Goal: Task Accomplishment & Management: Manage account settings

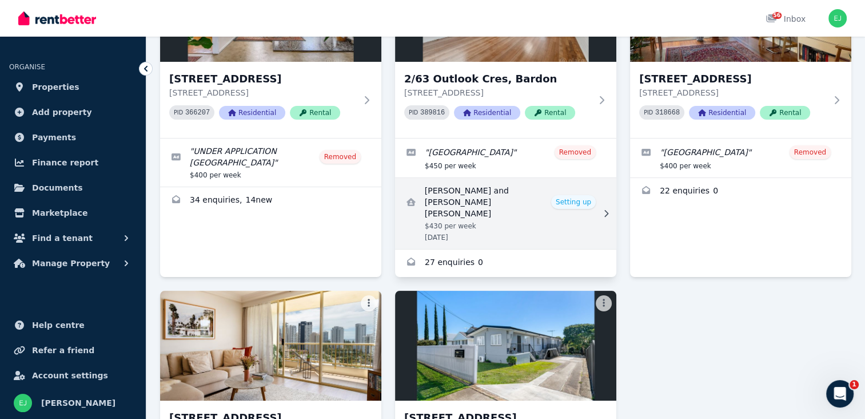
scroll to position [343, 0]
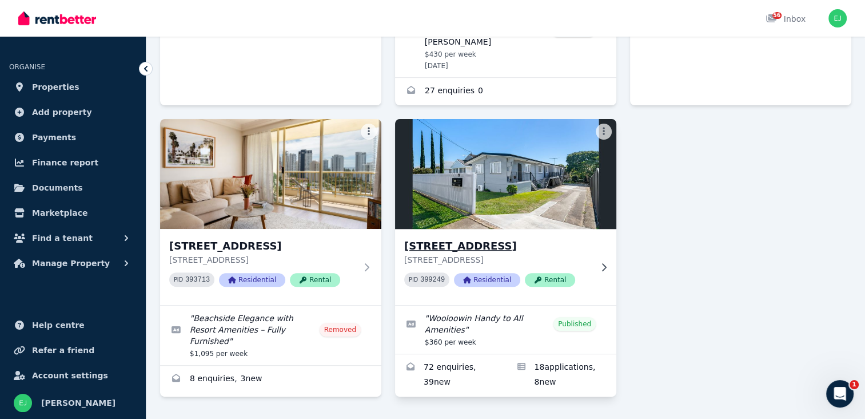
click at [497, 241] on h3 "[STREET_ADDRESS]" at bounding box center [497, 246] width 187 height 16
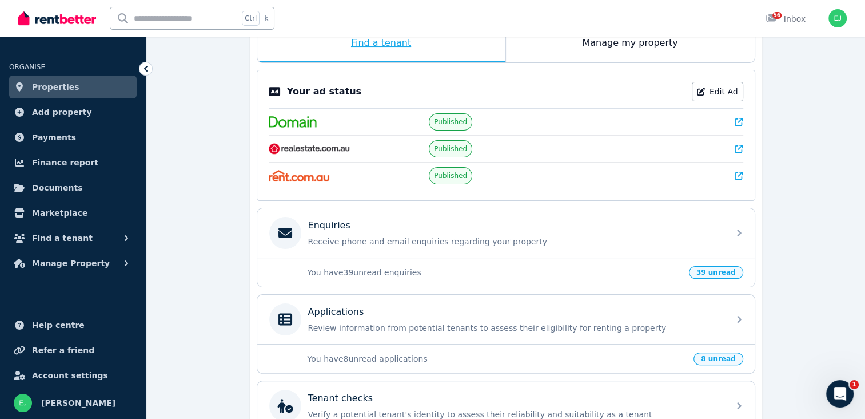
scroll to position [229, 0]
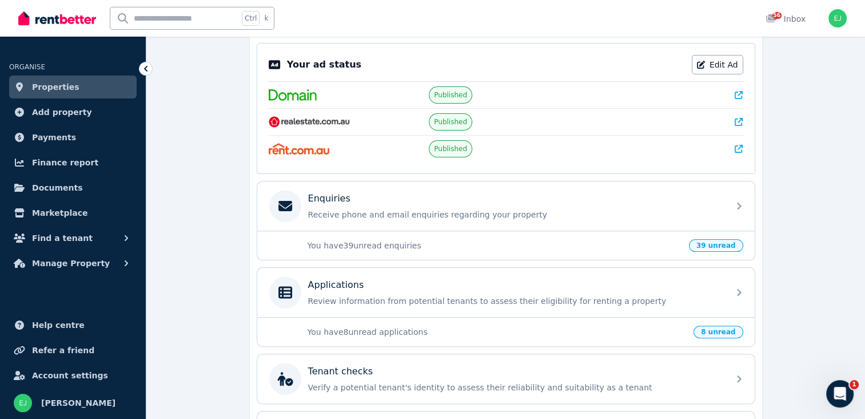
click at [53, 87] on span "Properties" at bounding box center [55, 87] width 47 height 14
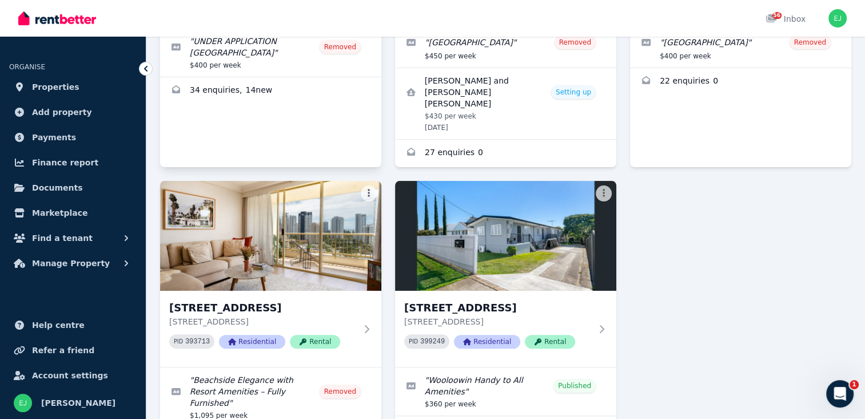
scroll to position [343, 0]
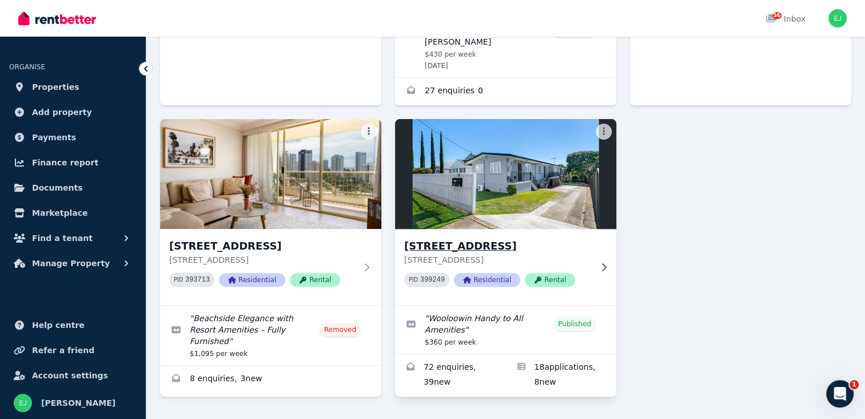
click at [471, 238] on h3 "[STREET_ADDRESS]" at bounding box center [497, 246] width 187 height 16
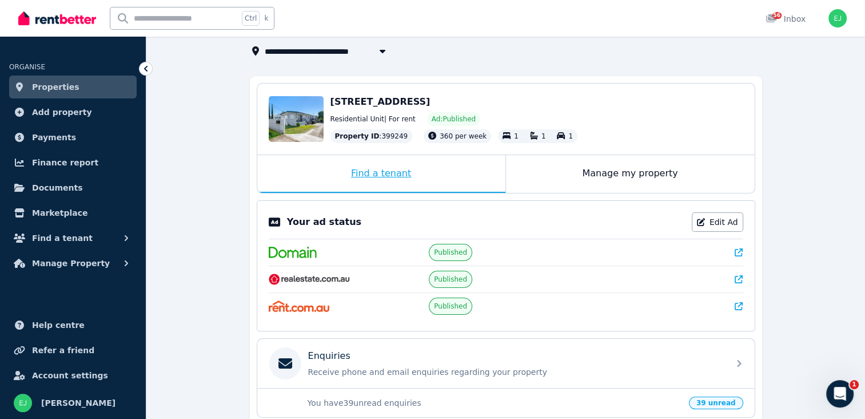
scroll to position [286, 0]
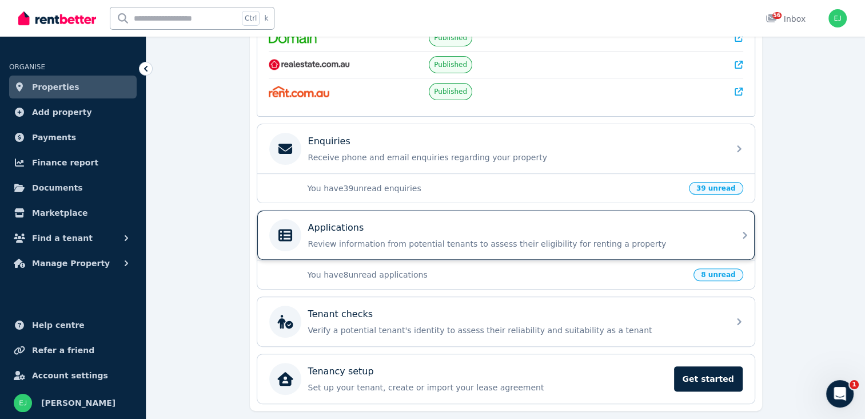
click at [503, 238] on p "Review information from potential tenants to assess their eligibility for renti…" at bounding box center [515, 243] width 414 height 11
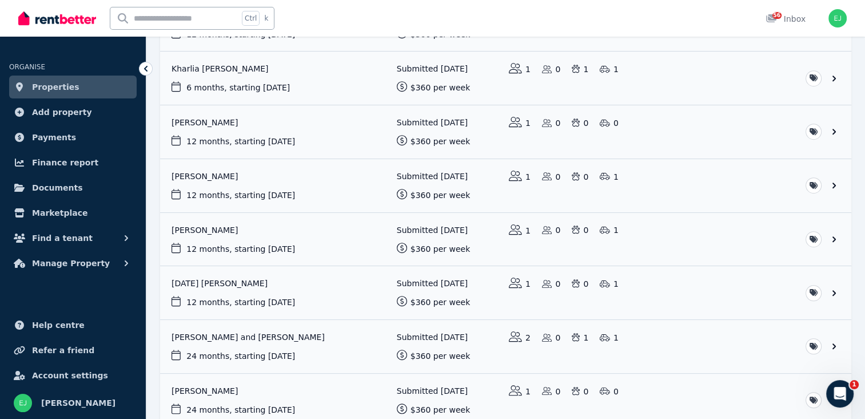
scroll to position [776, 0]
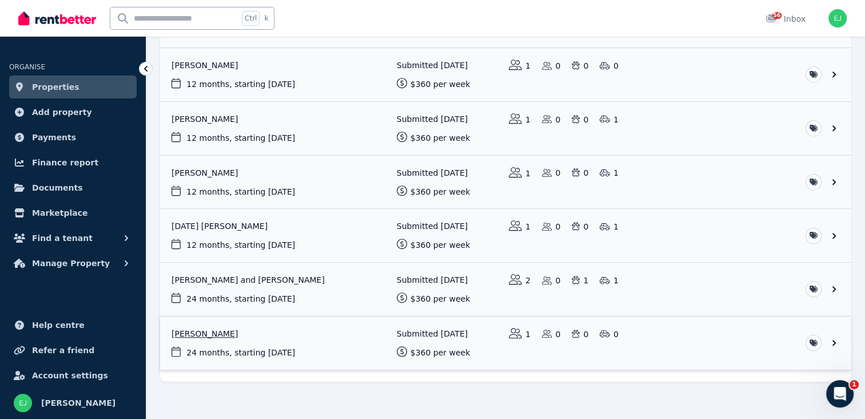
click at [444, 327] on link "View application: Tahnee Rooney" at bounding box center [505, 342] width 691 height 53
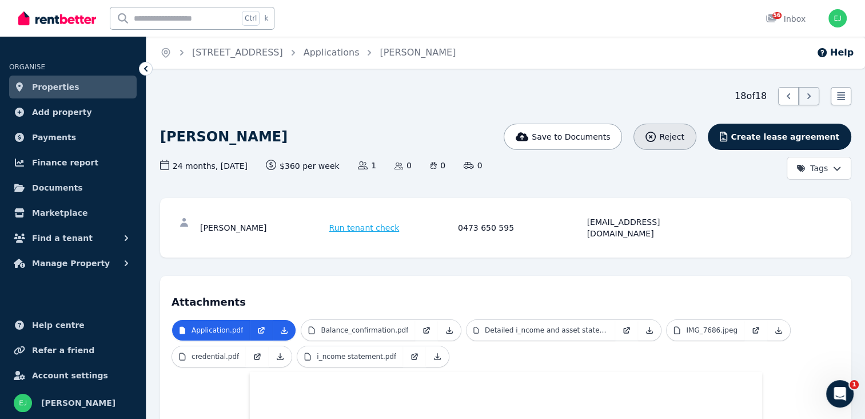
click at [656, 138] on icon "button" at bounding box center [651, 137] width 10 height 10
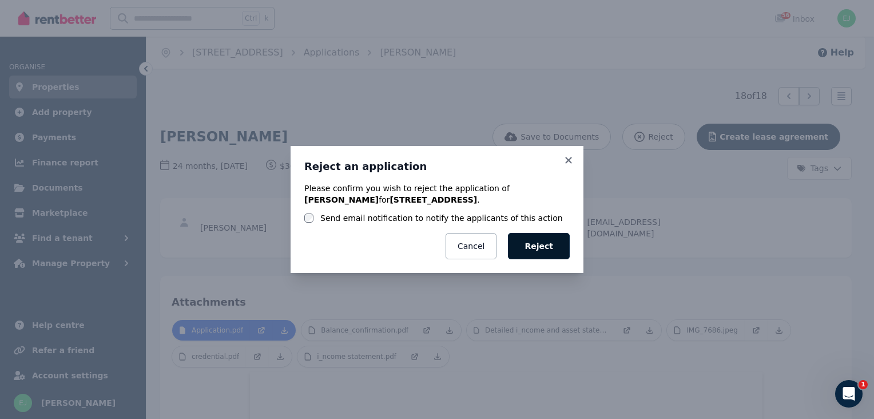
click at [547, 244] on button "Reject" at bounding box center [539, 246] width 62 height 26
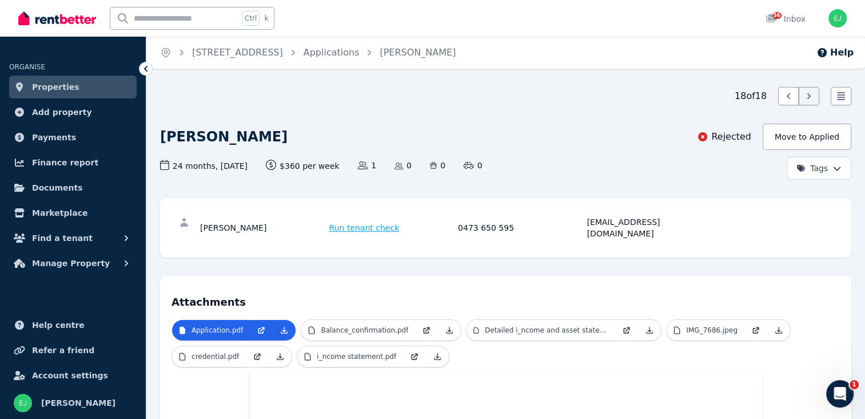
click at [148, 69] on icon at bounding box center [145, 68] width 11 height 11
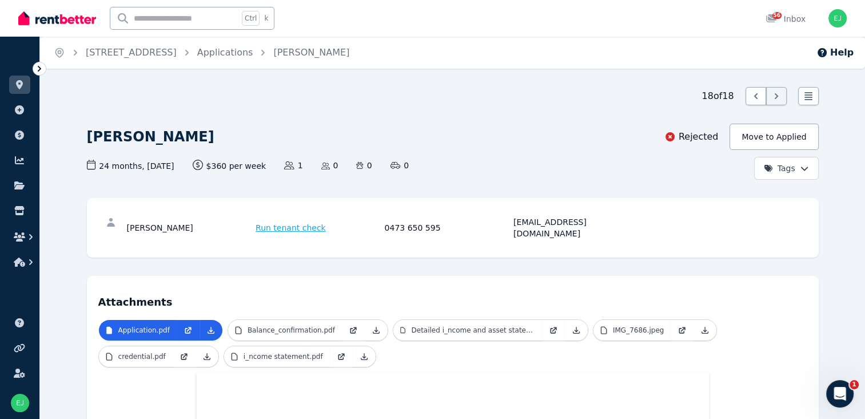
click at [42, 66] on icon at bounding box center [39, 68] width 11 height 11
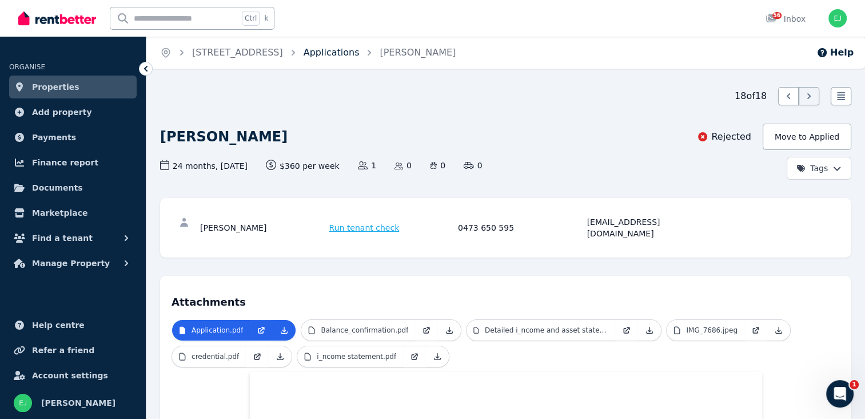
click at [360, 55] on link "Applications" at bounding box center [332, 52] width 56 height 11
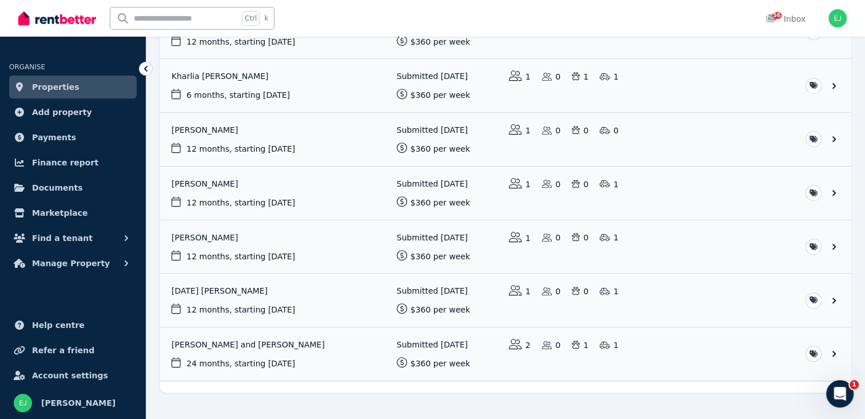
scroll to position [723, 0]
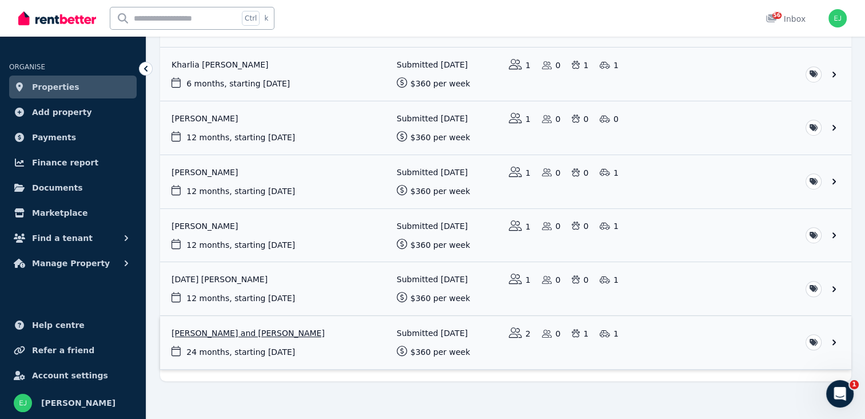
click at [260, 323] on link "View application: Netia Delaney and Owen Gauntlett" at bounding box center [505, 342] width 691 height 53
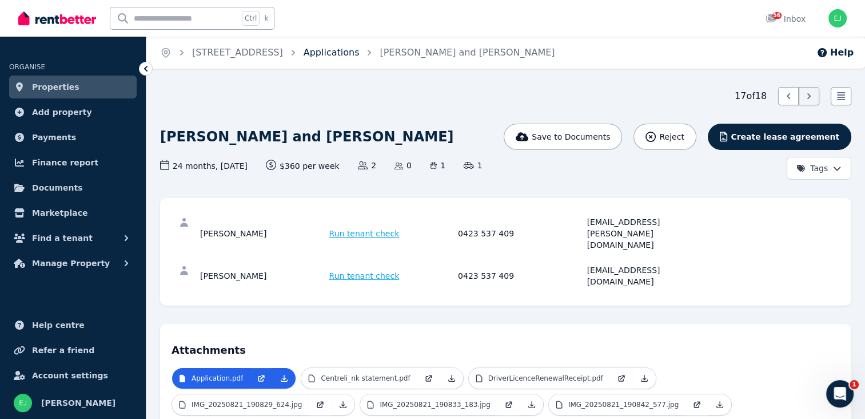
click at [360, 53] on link "Applications" at bounding box center [332, 52] width 56 height 11
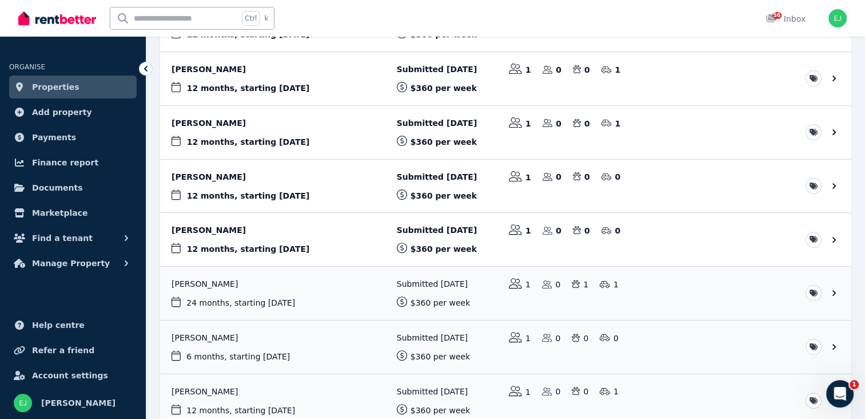
scroll to position [723, 0]
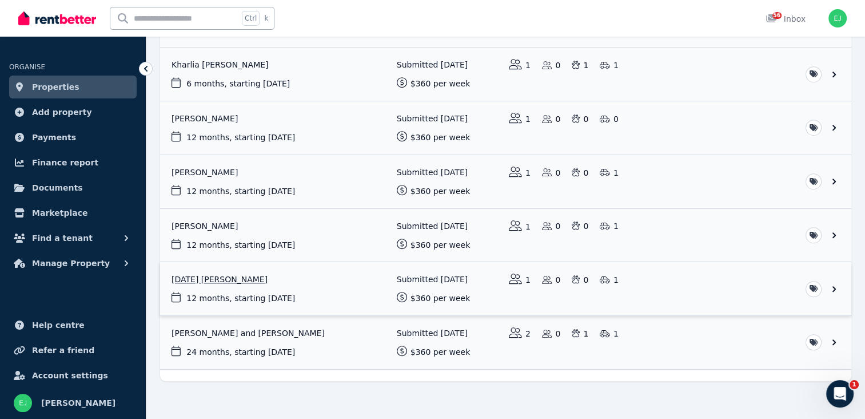
click at [219, 270] on link "View application: Karma Lhazin Tshering" at bounding box center [505, 288] width 691 height 53
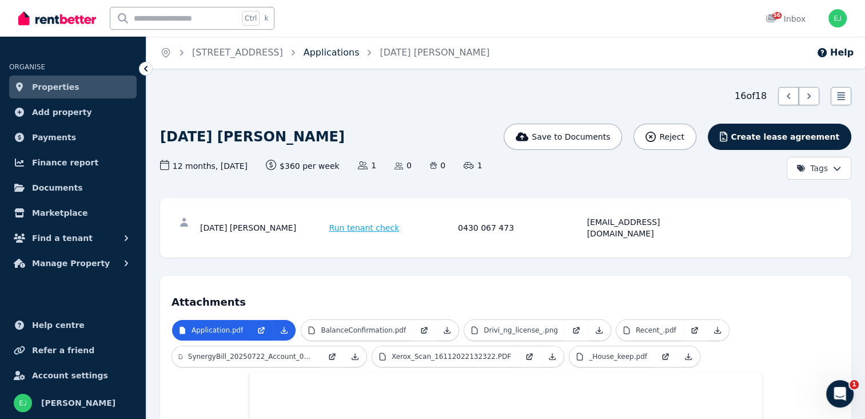
click at [359, 53] on link "Applications" at bounding box center [332, 52] width 56 height 11
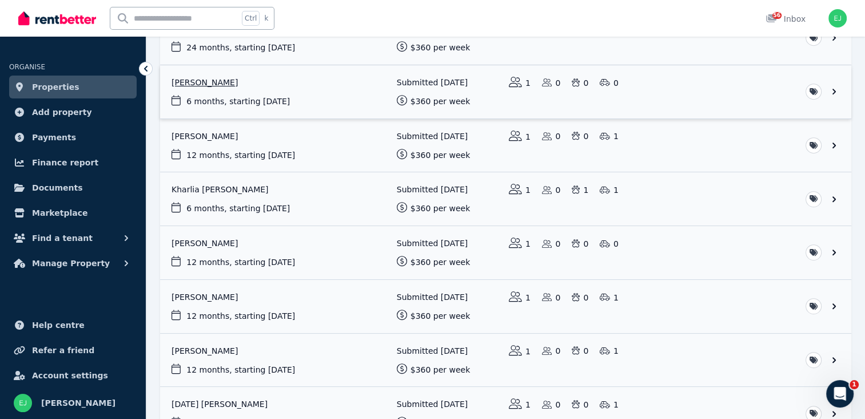
scroll to position [723, 0]
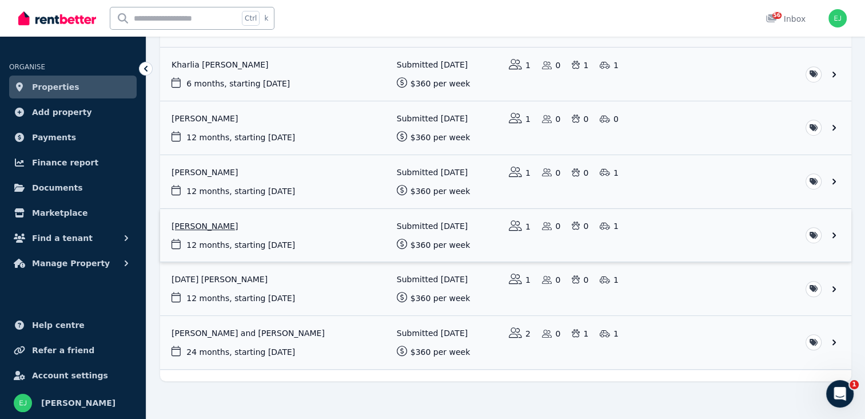
click at [209, 218] on link "View application: Sharnae Henaway" at bounding box center [505, 235] width 691 height 53
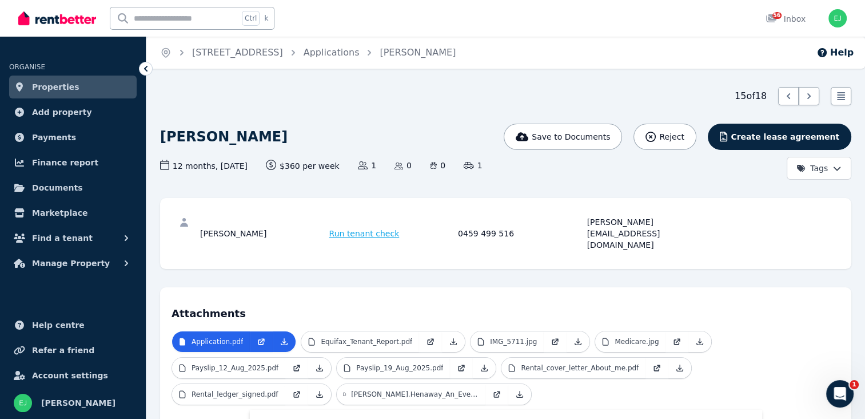
scroll to position [172, 0]
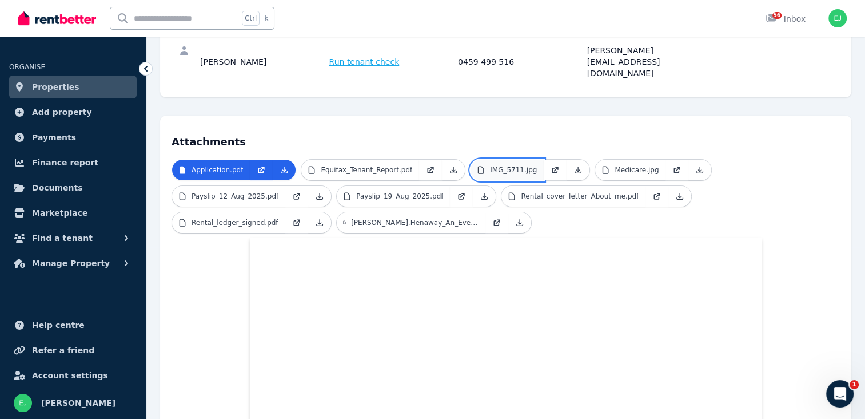
click at [510, 165] on p "IMG_5711.jpg" at bounding box center [513, 169] width 47 height 9
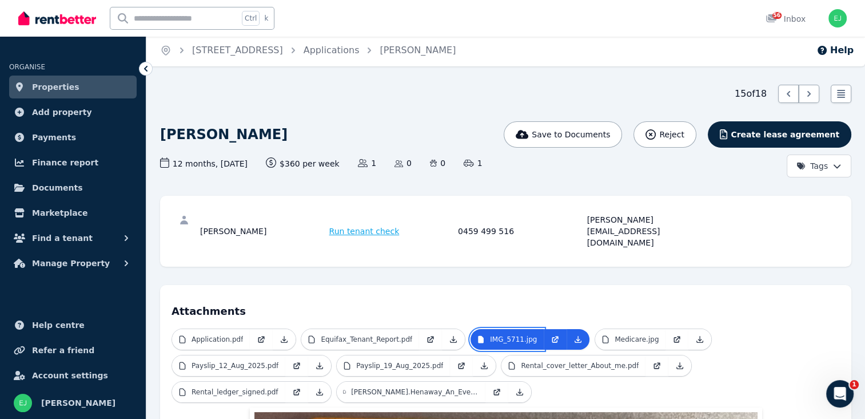
scroll to position [0, 0]
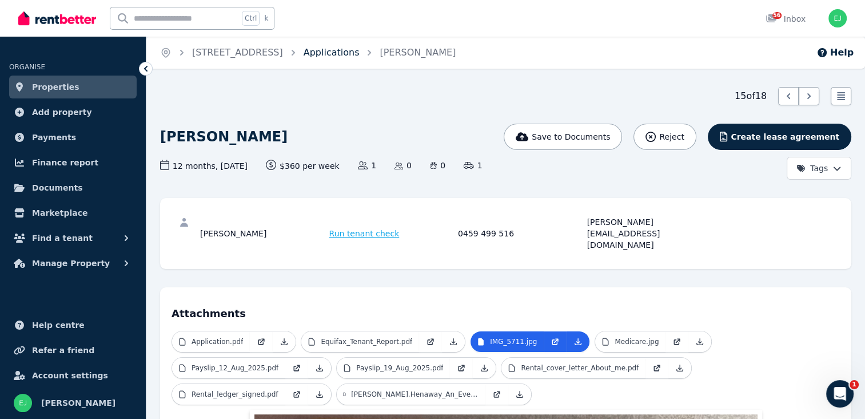
click at [348, 55] on link "Applications" at bounding box center [332, 52] width 56 height 11
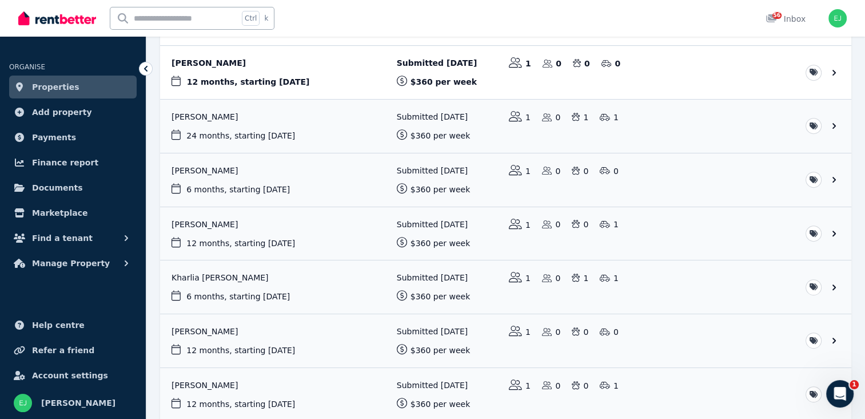
scroll to position [723, 0]
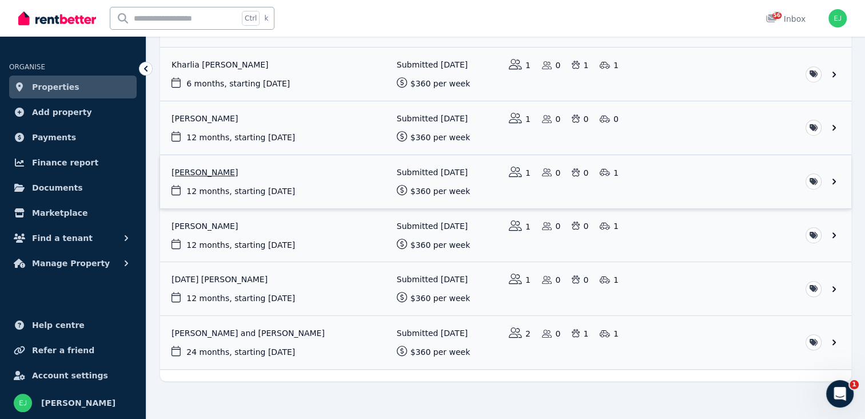
click at [220, 165] on link "View application: Vanessa McDonald" at bounding box center [505, 181] width 691 height 53
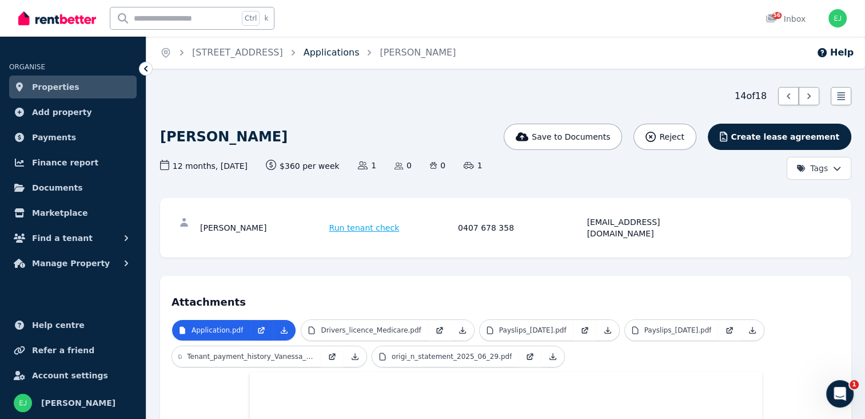
click at [350, 55] on link "Applications" at bounding box center [332, 52] width 56 height 11
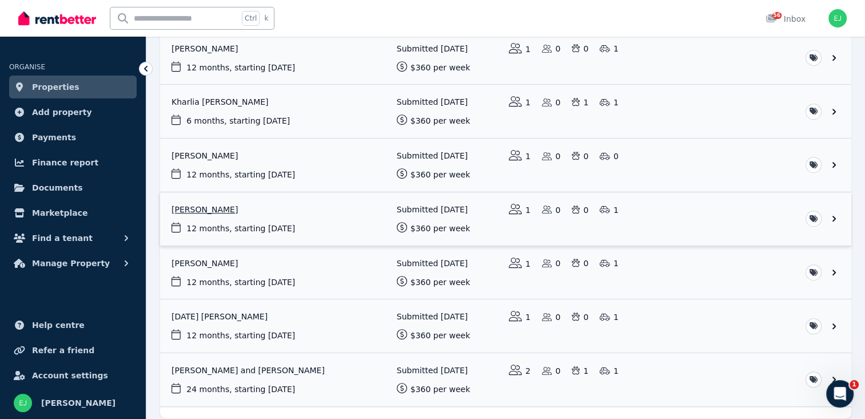
scroll to position [666, 0]
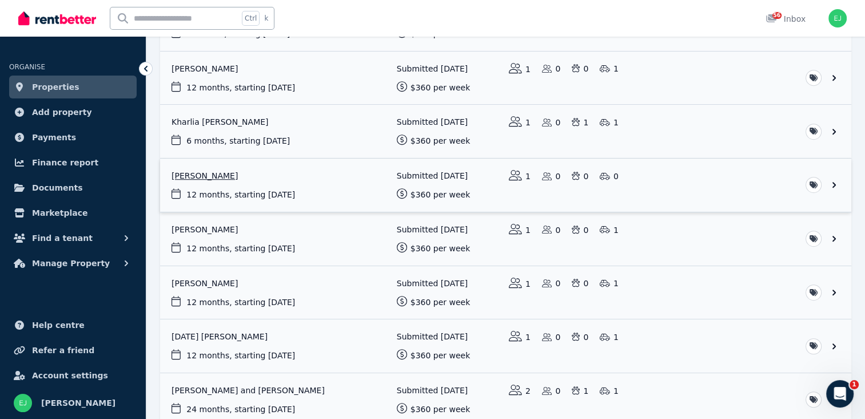
click at [210, 168] on link "View application: Rhiannon Selwyn" at bounding box center [505, 184] width 691 height 53
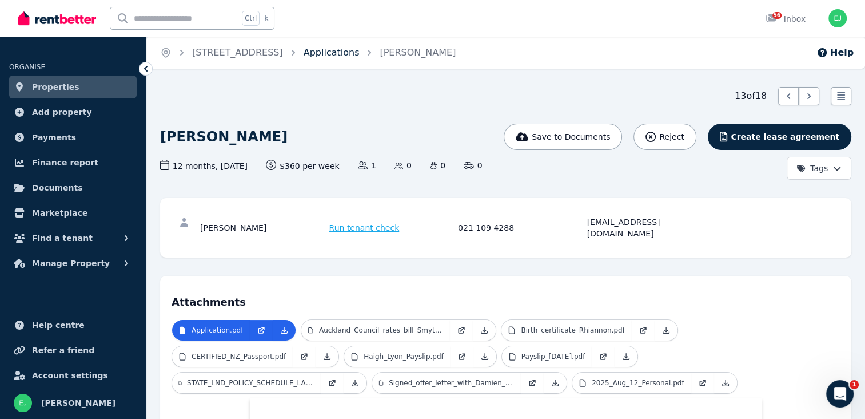
click at [357, 51] on link "Applications" at bounding box center [332, 52] width 56 height 11
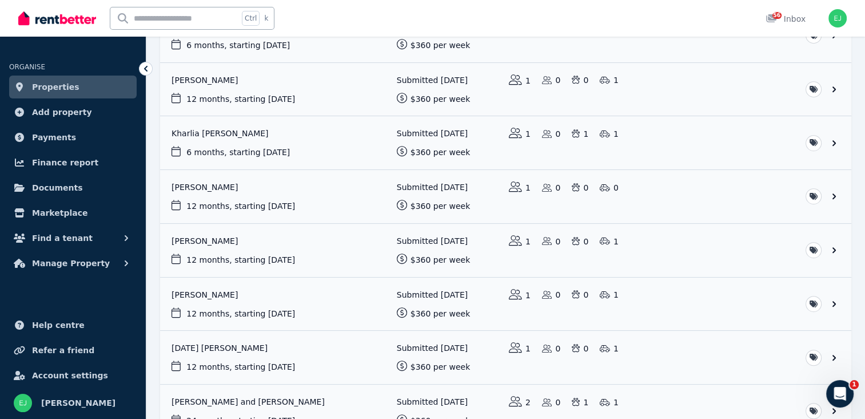
scroll to position [629, 0]
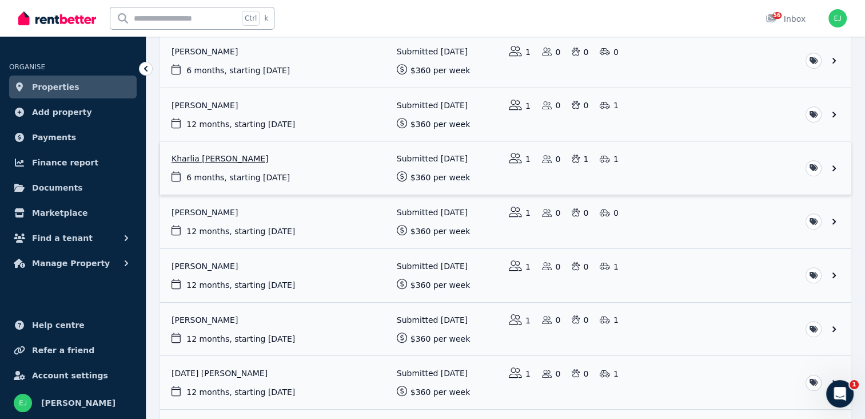
click at [198, 152] on link "View application: Kharlia Beck" at bounding box center [505, 167] width 691 height 53
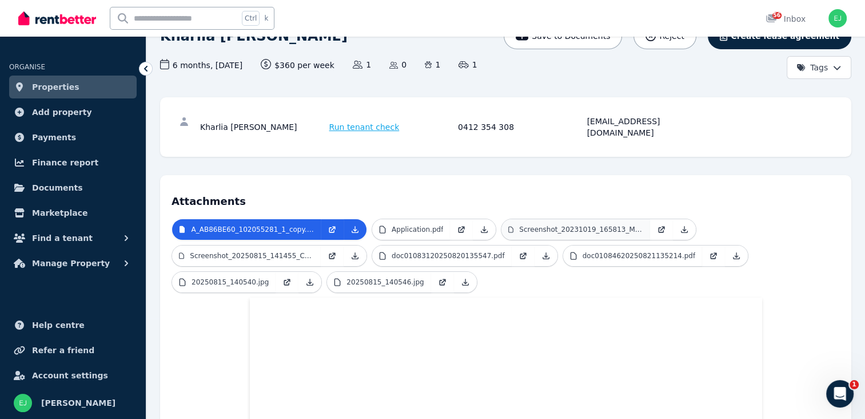
scroll to position [125, 0]
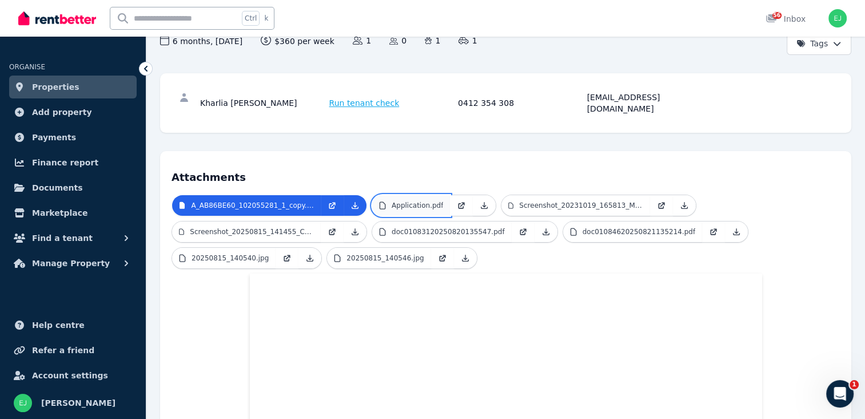
click at [408, 201] on p "Application.pdf" at bounding box center [417, 205] width 51 height 9
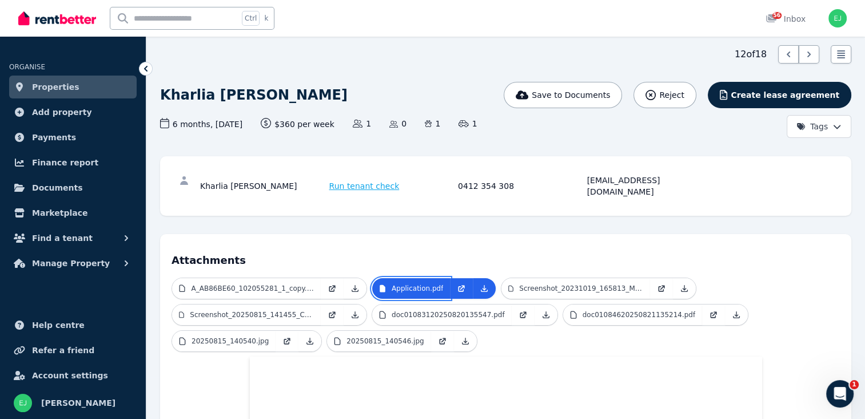
scroll to position [0, 0]
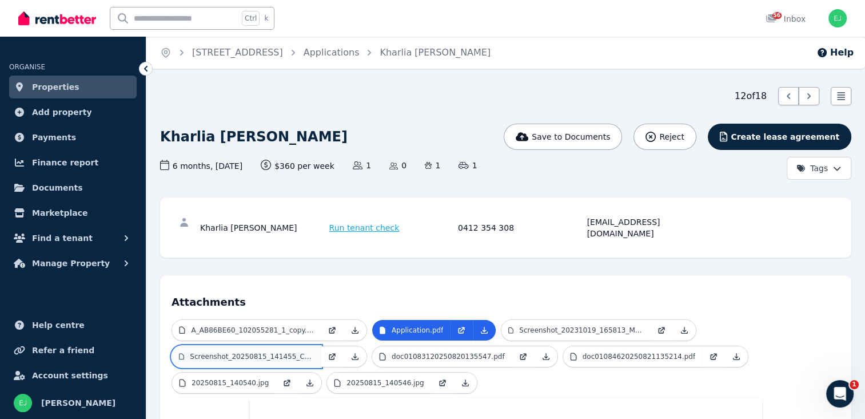
click at [279, 352] on p "Screenshot_20250815_141455_Chrome.jpg" at bounding box center [252, 356] width 124 height 9
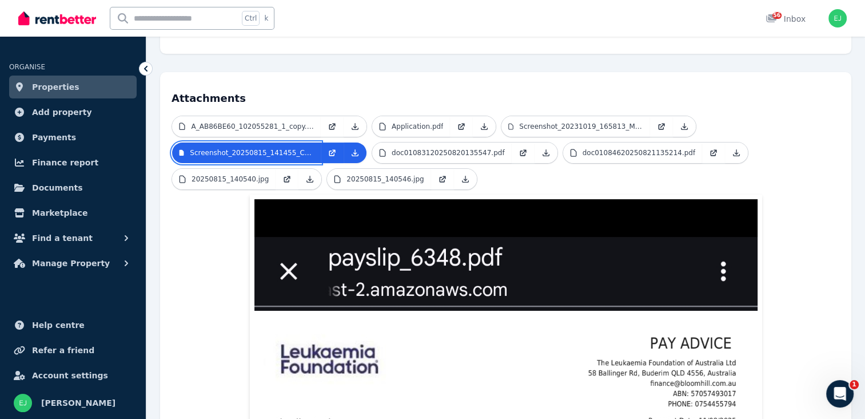
scroll to position [229, 0]
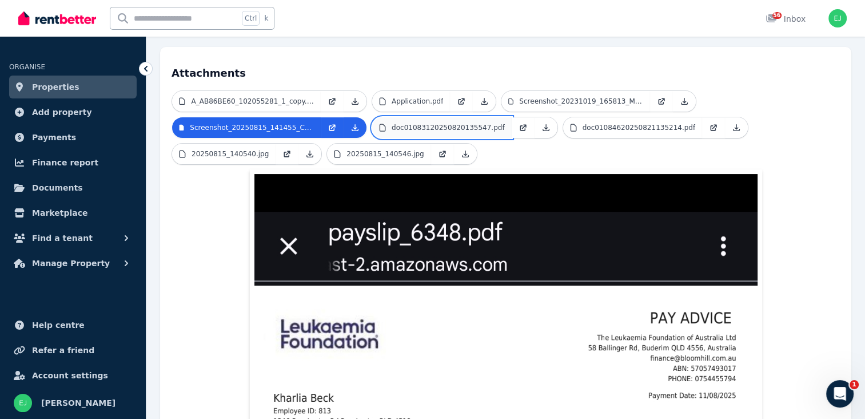
click at [428, 123] on p "doc01083120250820135547.pdf" at bounding box center [448, 127] width 113 height 9
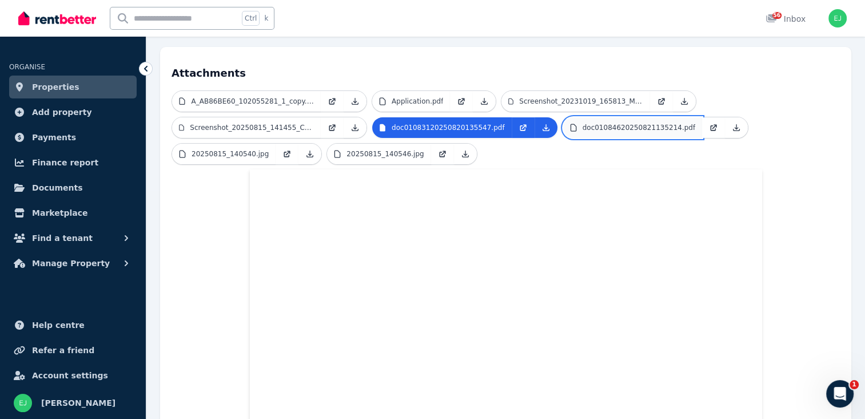
click at [583, 123] on p "doc01084620250821135214.pdf" at bounding box center [639, 127] width 113 height 9
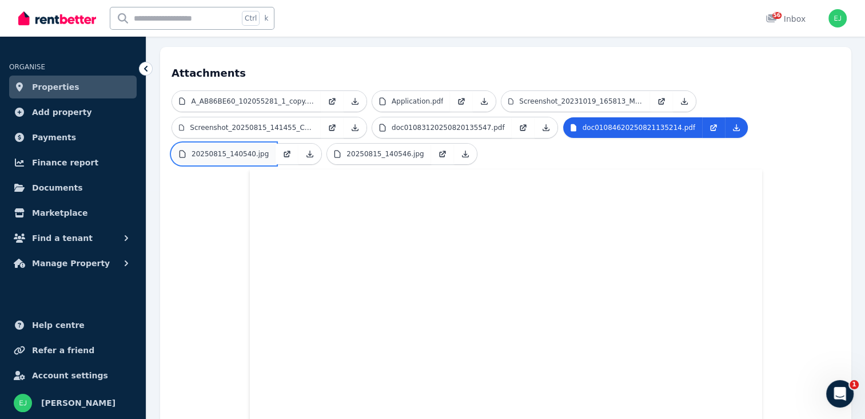
click at [242, 149] on p "20250815_140540.jpg" at bounding box center [230, 153] width 77 height 9
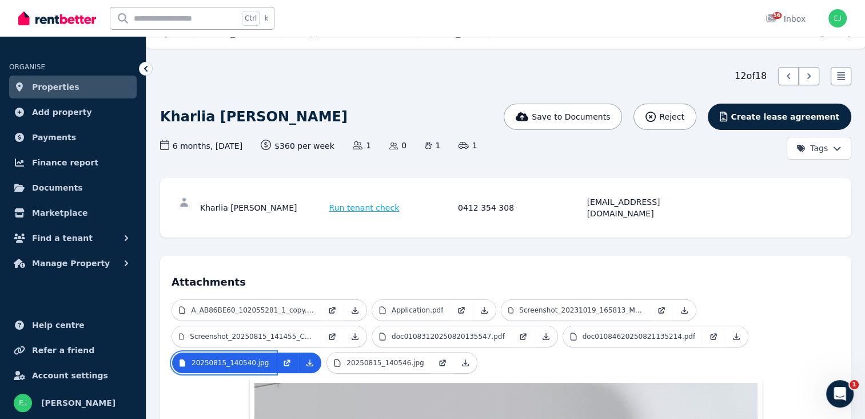
scroll to position [0, 0]
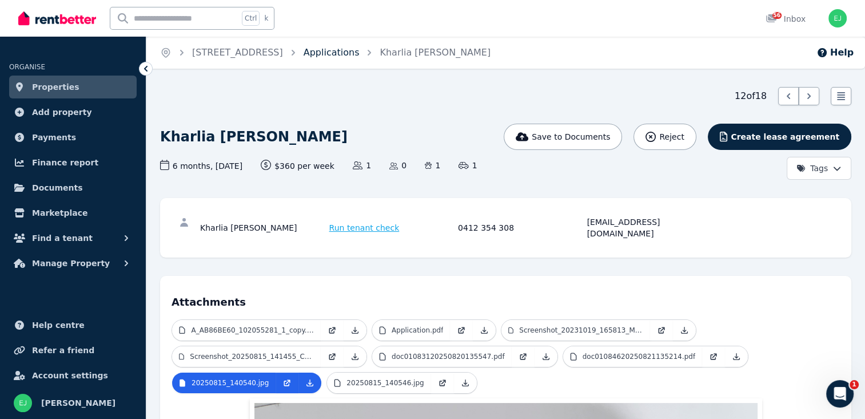
click at [348, 55] on link "Applications" at bounding box center [332, 52] width 56 height 11
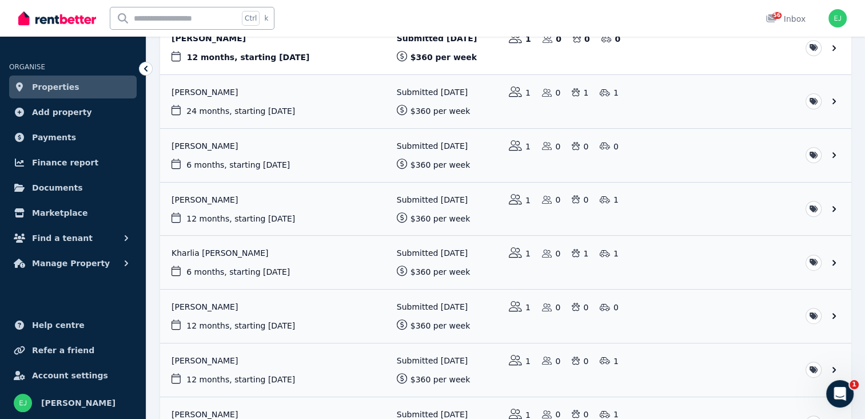
scroll to position [572, 0]
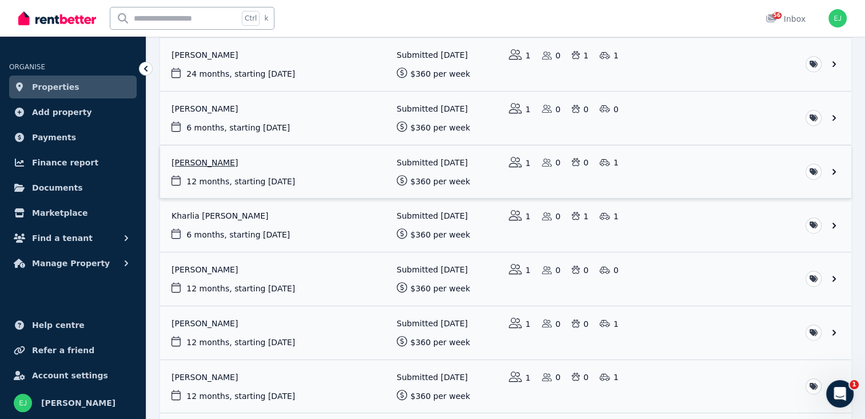
click at [206, 159] on link "View application: George Labib" at bounding box center [505, 171] width 691 height 53
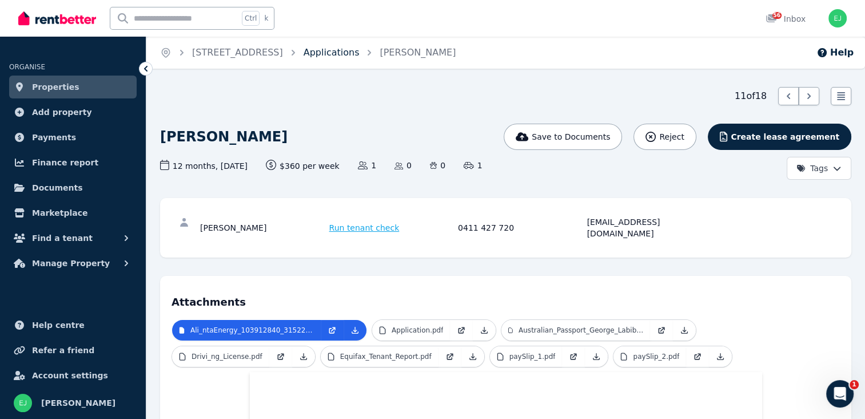
click at [359, 50] on link "Applications" at bounding box center [332, 52] width 56 height 11
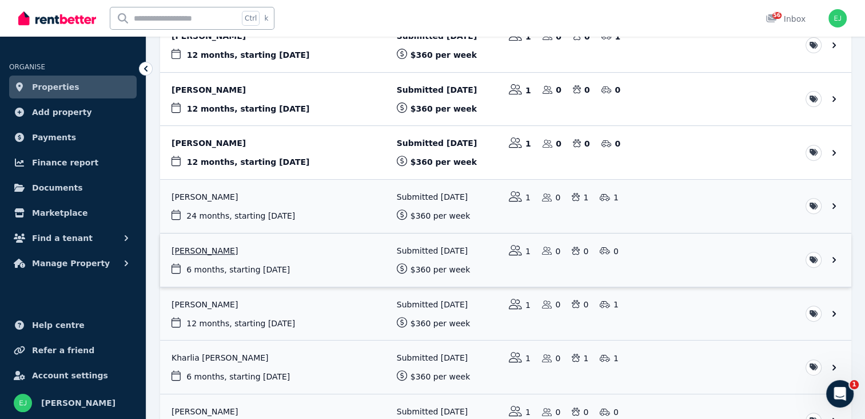
scroll to position [458, 0]
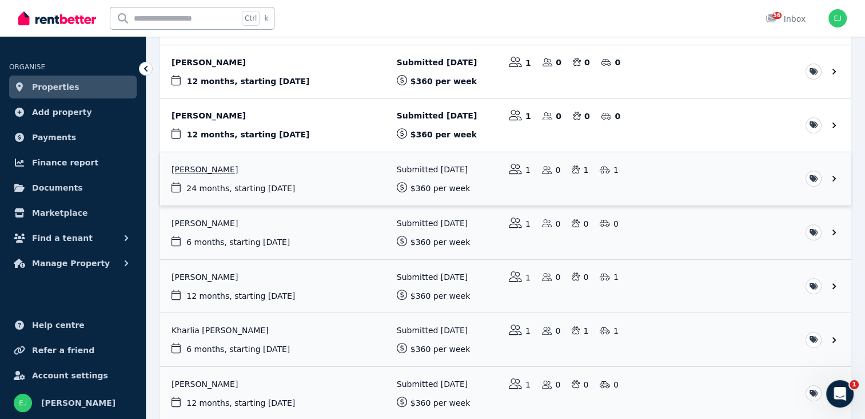
click at [201, 164] on link "View application: Mark Naggs" at bounding box center [505, 178] width 691 height 53
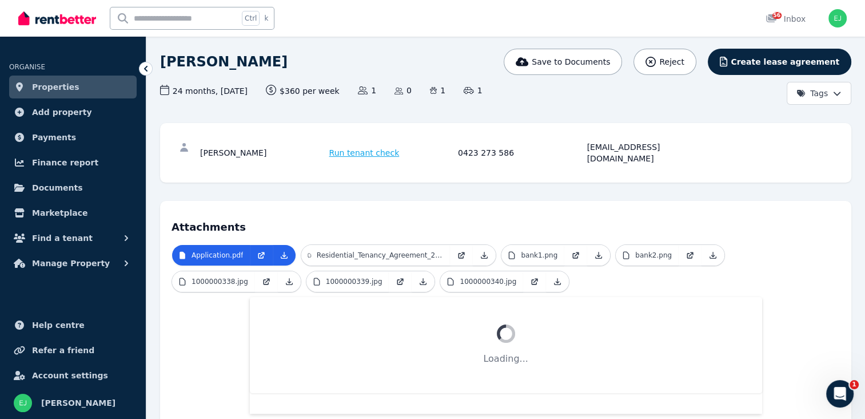
scroll to position [108, 0]
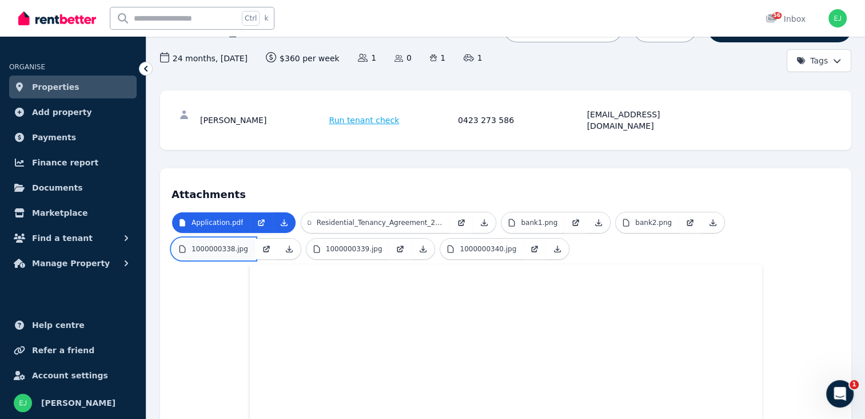
click at [247, 238] on link "1000000338.jpg" at bounding box center [213, 248] width 83 height 21
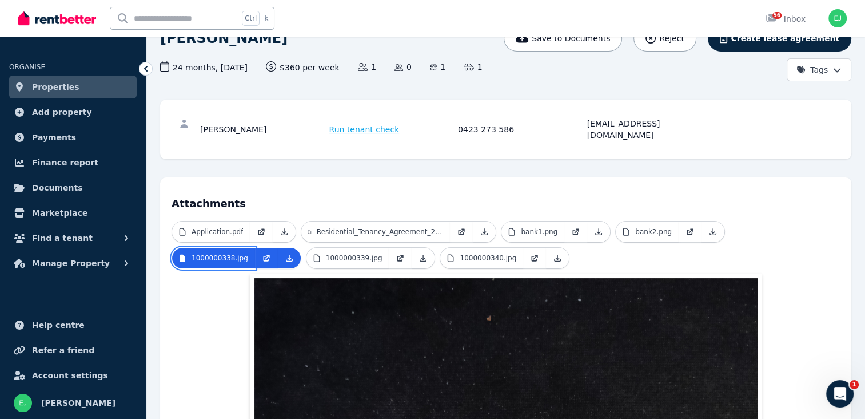
scroll to position [0, 0]
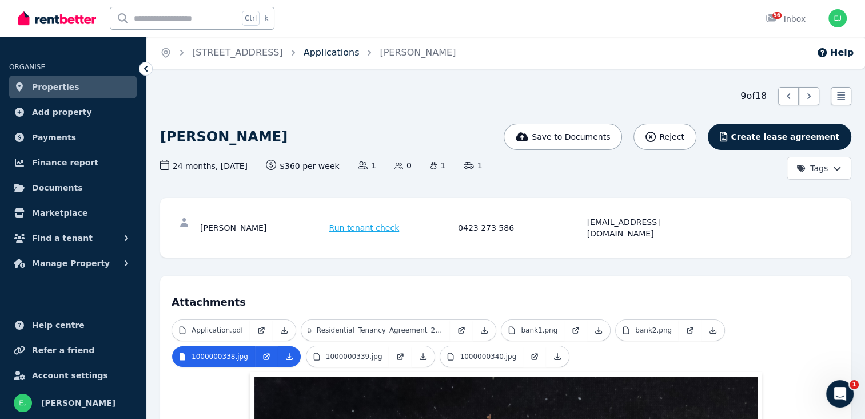
click at [360, 51] on link "Applications" at bounding box center [332, 52] width 56 height 11
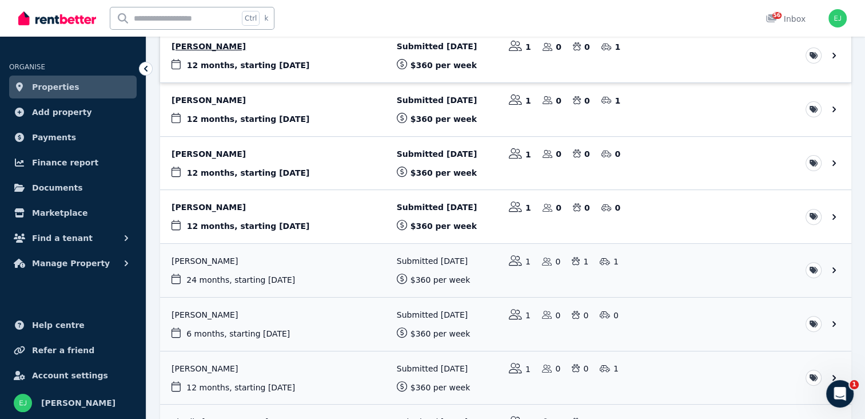
scroll to position [400, 0]
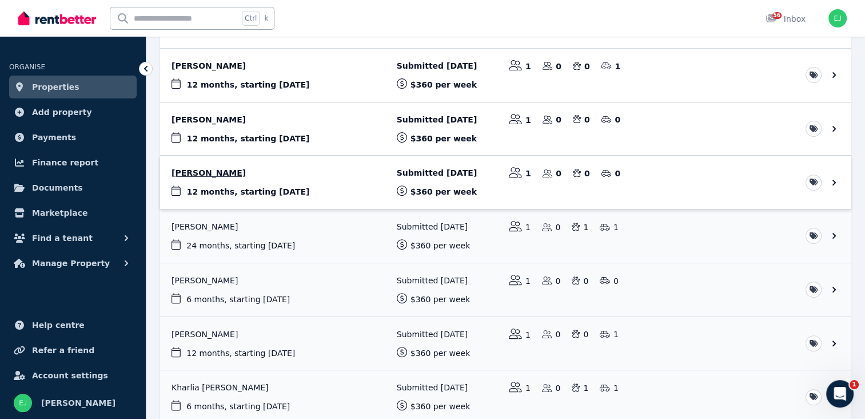
click at [192, 166] on link "View application: Jamie Kostic" at bounding box center [505, 182] width 691 height 53
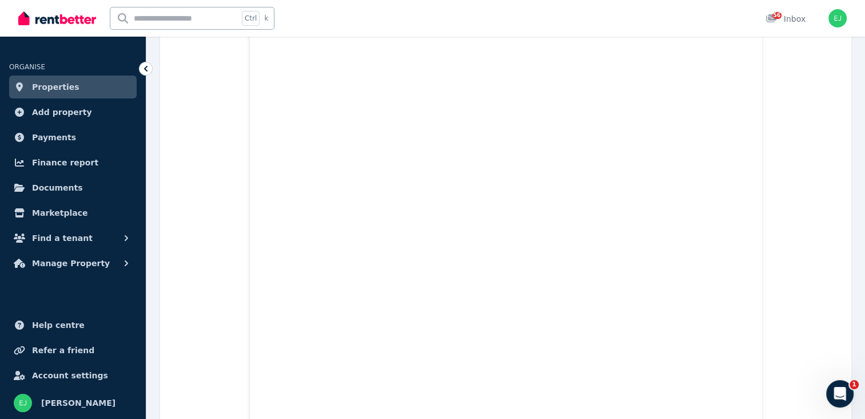
scroll to position [114, 0]
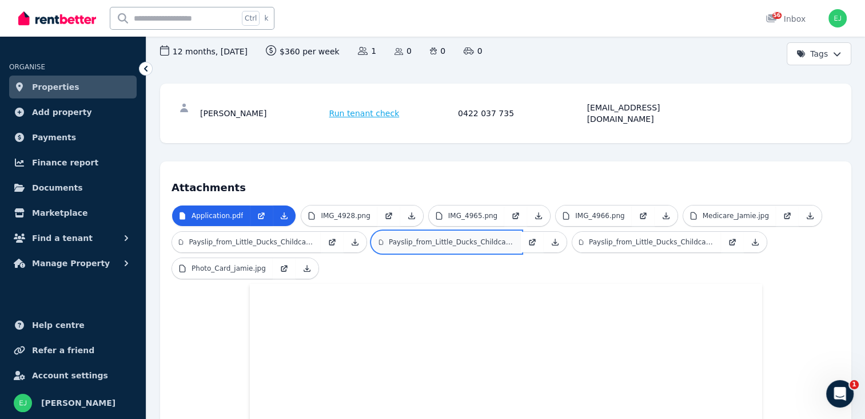
click at [437, 237] on p "Payslip_from_Little_Ducks_Childcare_New_Farm_2.pdf" at bounding box center [451, 241] width 125 height 9
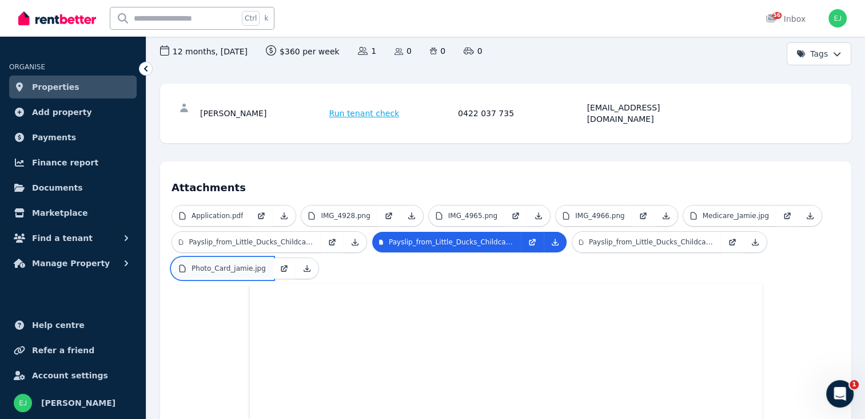
click at [245, 264] on p "Photo_Card_jamie.jpg" at bounding box center [229, 268] width 74 height 9
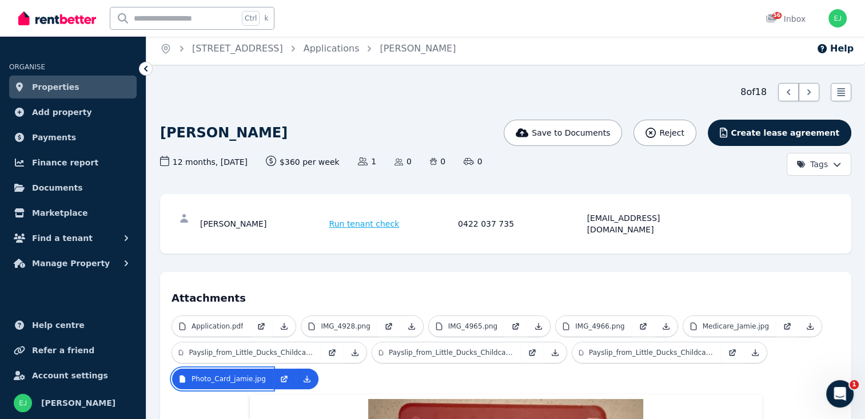
scroll to position [0, 0]
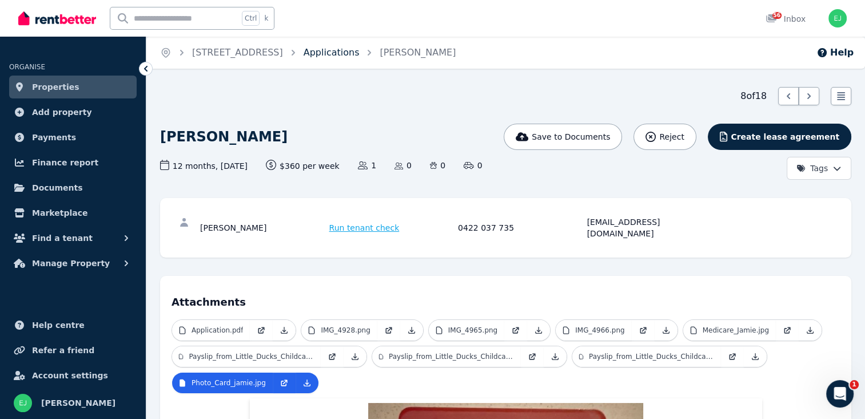
click at [353, 55] on link "Applications" at bounding box center [332, 52] width 56 height 11
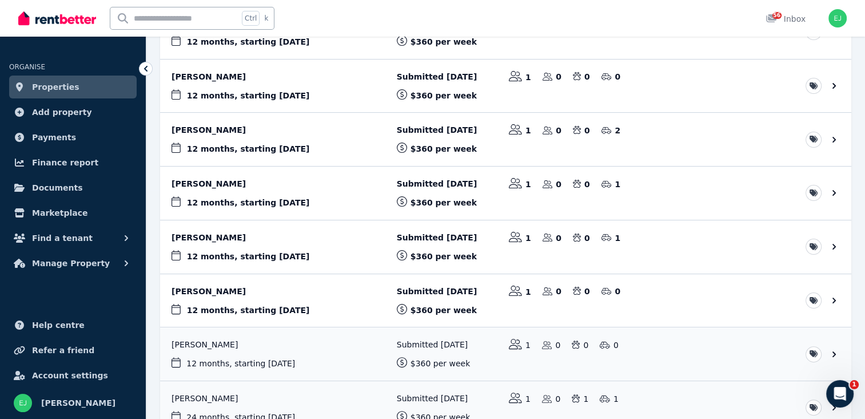
scroll to position [286, 0]
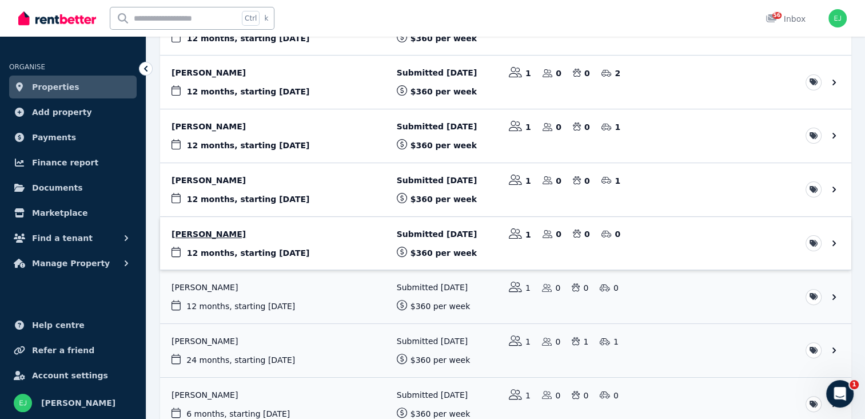
click at [251, 232] on link "View application: Ananya Mahadeva Sarma" at bounding box center [505, 243] width 691 height 53
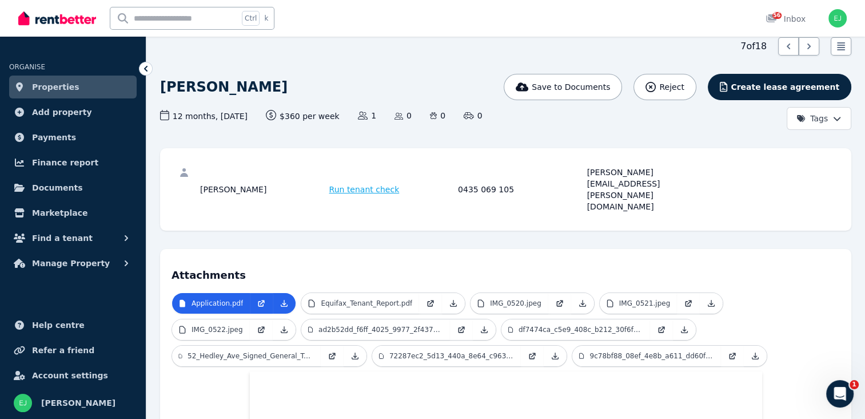
scroll to position [172, 0]
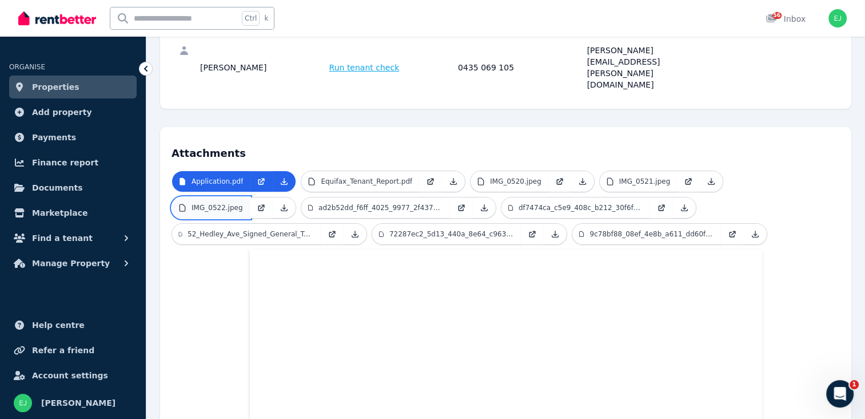
click at [243, 203] on p "IMG_0522.jpeg" at bounding box center [217, 207] width 51 height 9
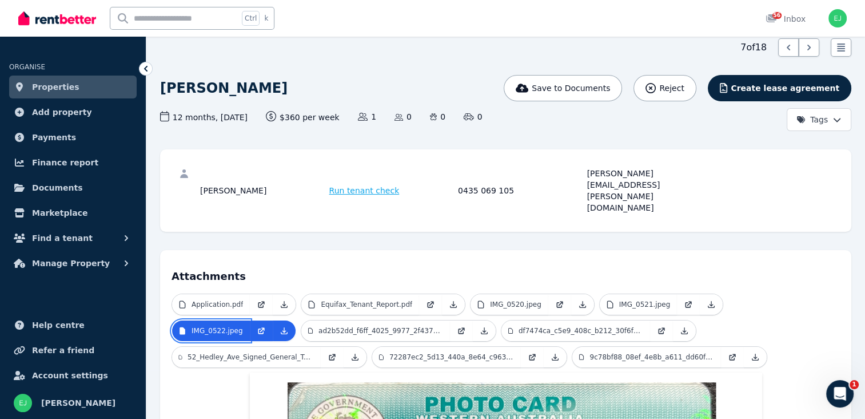
scroll to position [0, 0]
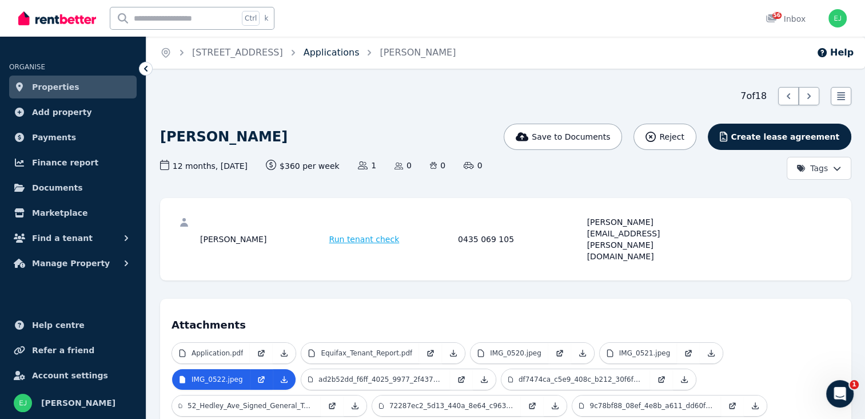
click at [351, 49] on link "Applications" at bounding box center [332, 52] width 56 height 11
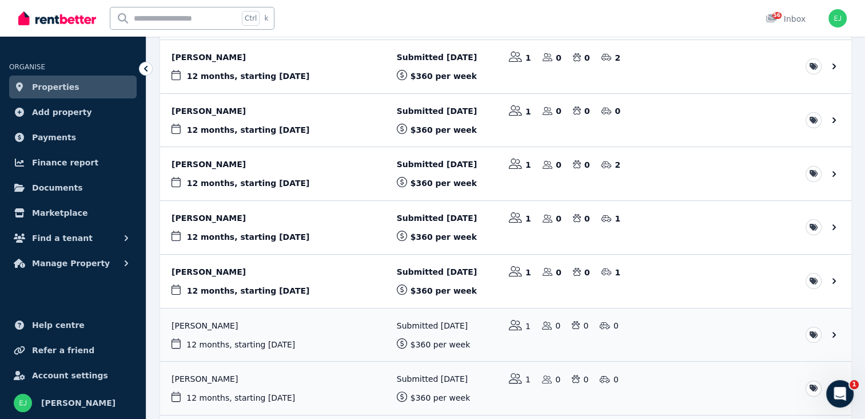
scroll to position [229, 0]
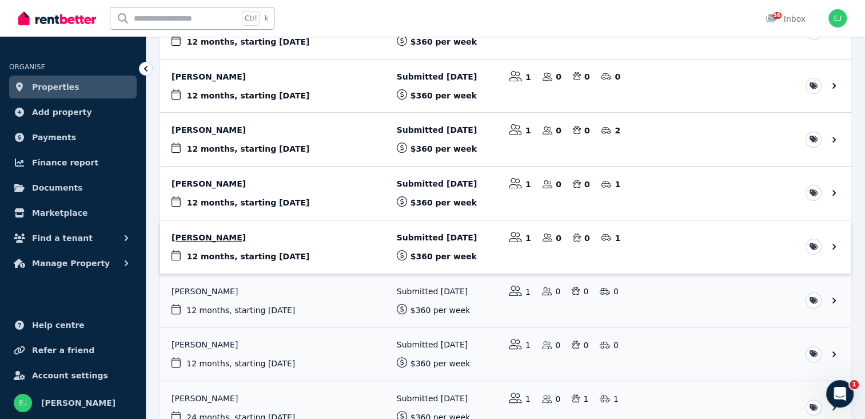
click at [221, 233] on link "View application: Elizabeth Sheedy" at bounding box center [505, 246] width 691 height 53
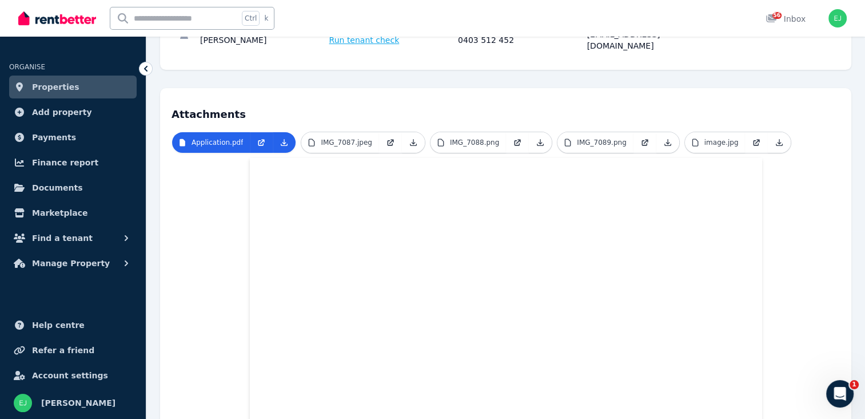
scroll to position [172, 0]
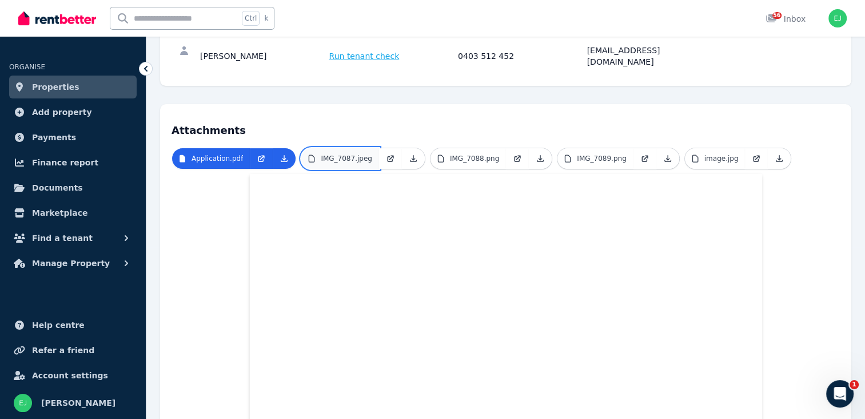
click at [349, 154] on p "IMG_7087.jpeg" at bounding box center [346, 158] width 51 height 9
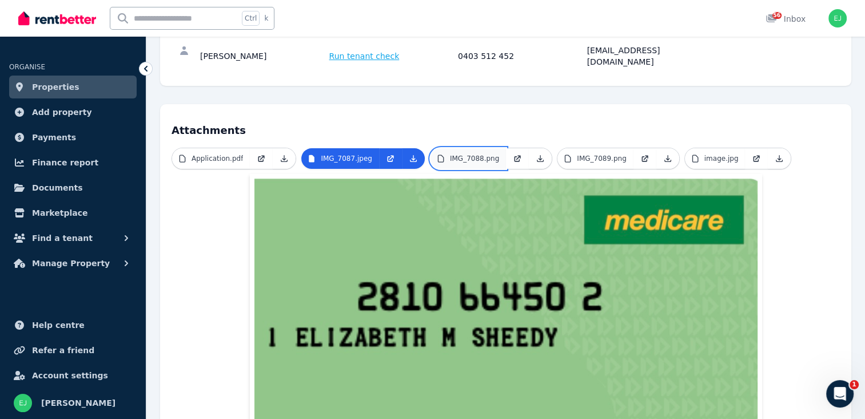
click at [459, 154] on p "IMG_7088.png" at bounding box center [474, 158] width 49 height 9
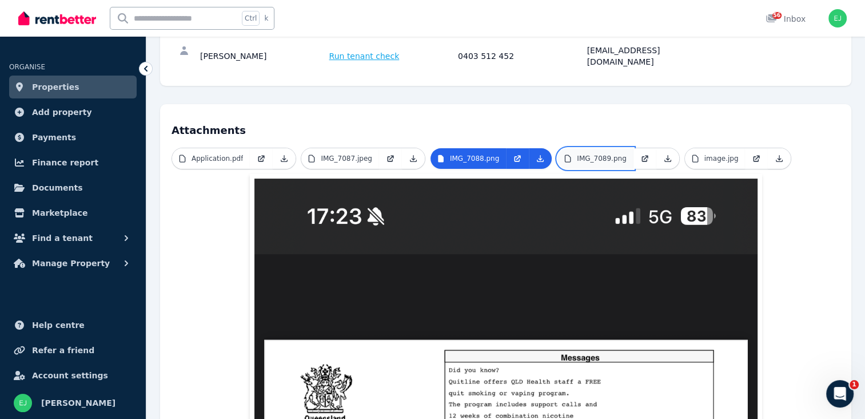
click at [563, 154] on icon at bounding box center [567, 158] width 9 height 9
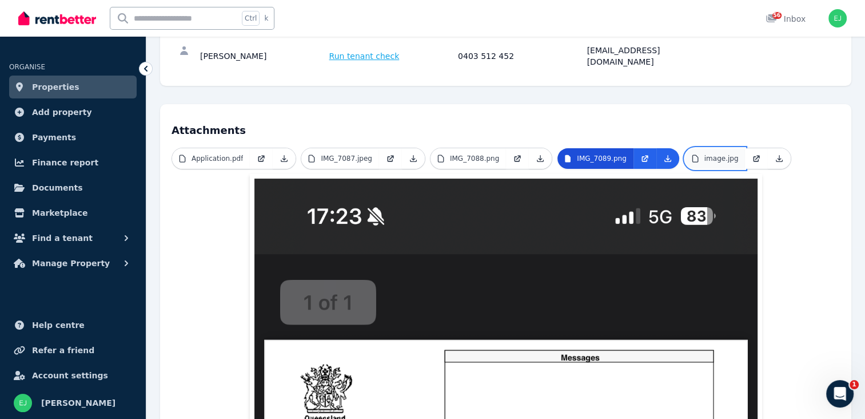
click at [705, 154] on p "image.jpg" at bounding box center [722, 158] width 34 height 9
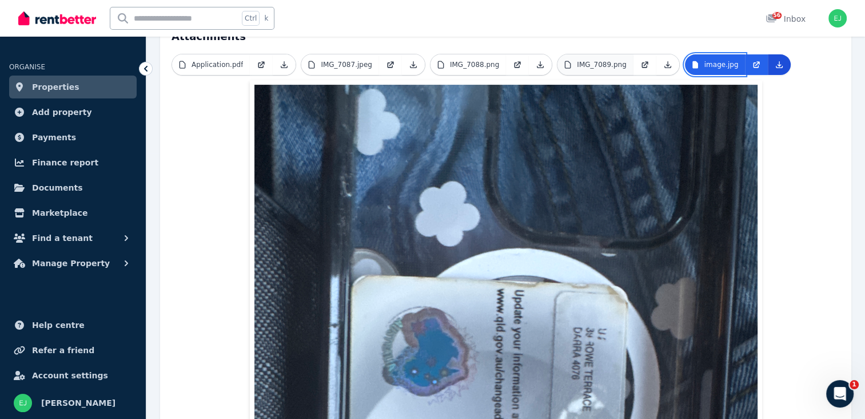
scroll to position [0, 0]
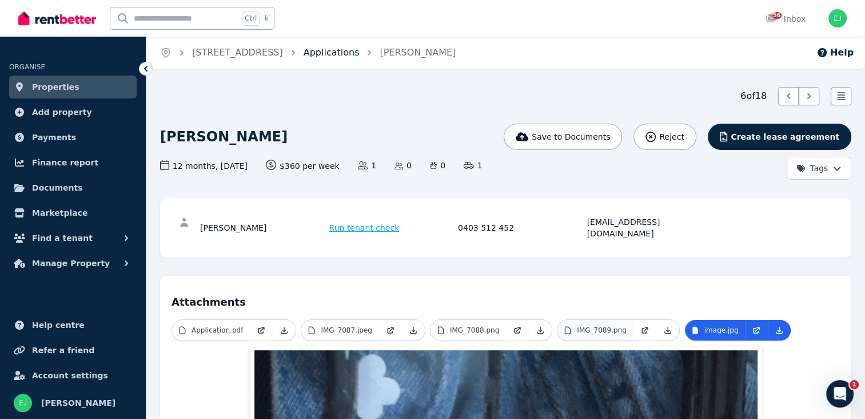
click at [360, 55] on link "Applications" at bounding box center [332, 52] width 56 height 11
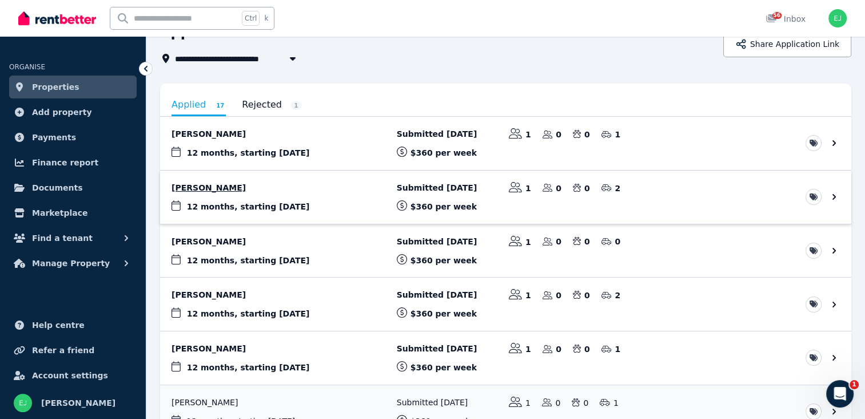
scroll to position [286, 0]
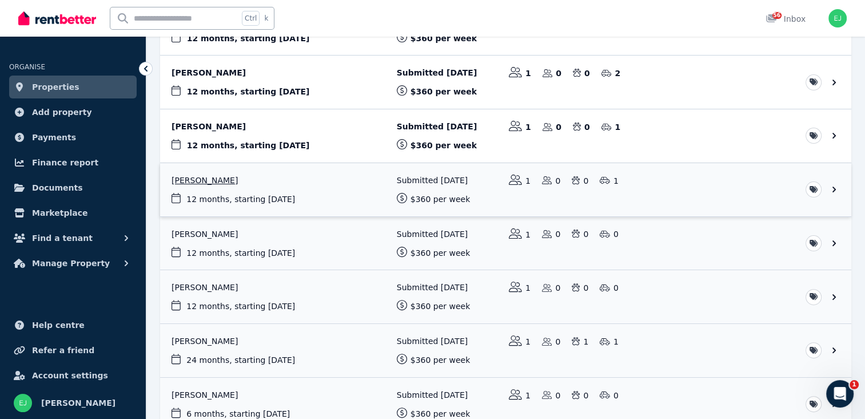
click at [213, 177] on link "View application: Elizabeth Sheedy" at bounding box center [505, 189] width 691 height 53
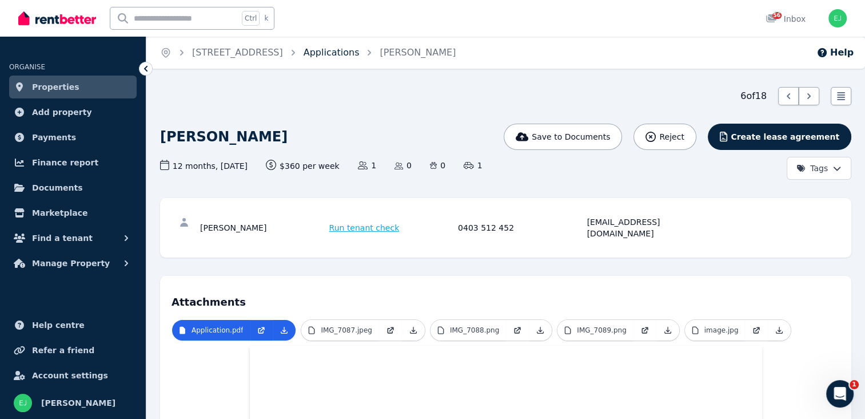
click at [351, 55] on link "Applications" at bounding box center [332, 52] width 56 height 11
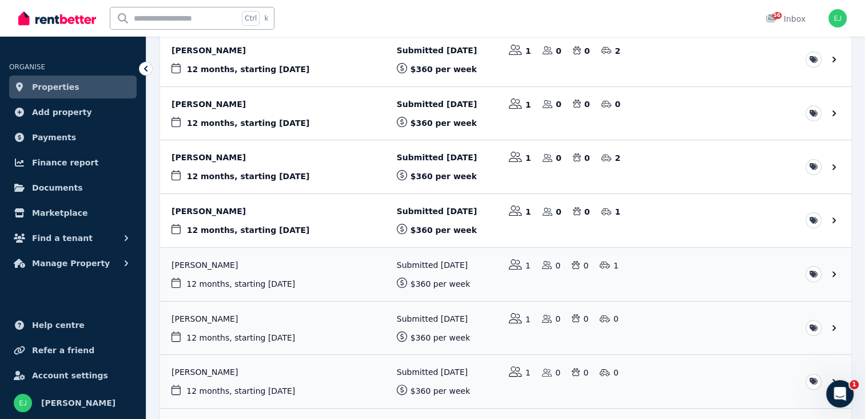
scroll to position [229, 0]
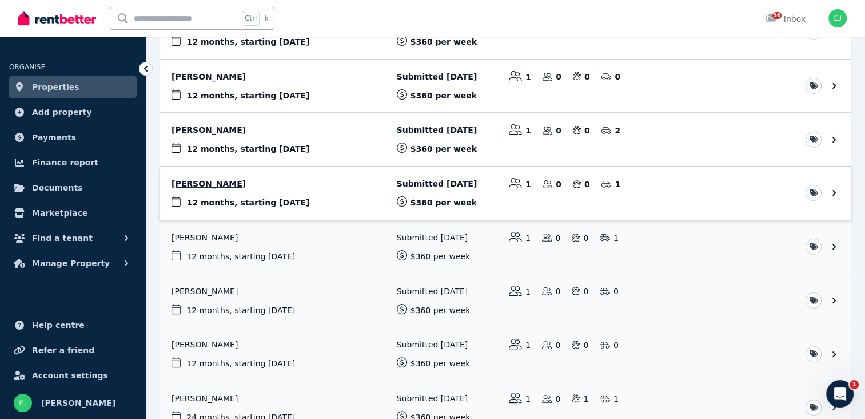
click at [205, 181] on link "View application: Tipu Sultan" at bounding box center [505, 192] width 691 height 53
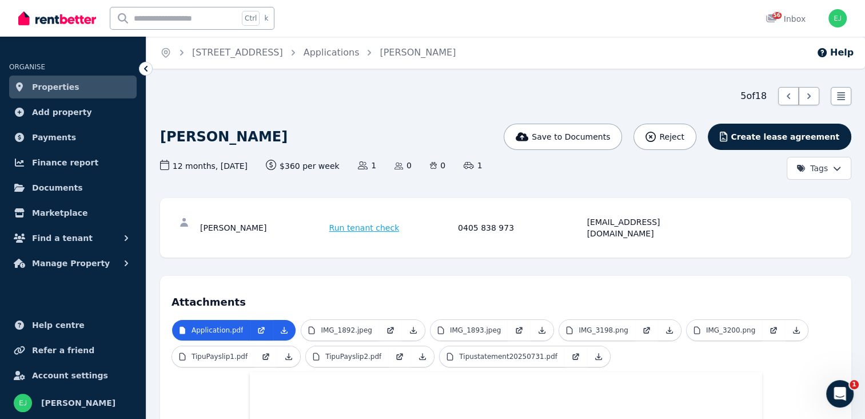
scroll to position [57, 0]
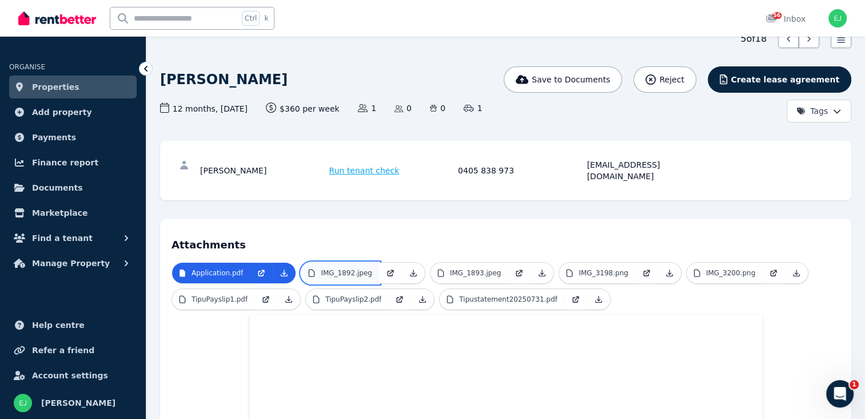
click at [355, 268] on p "IMG_1892.jpeg" at bounding box center [346, 272] width 51 height 9
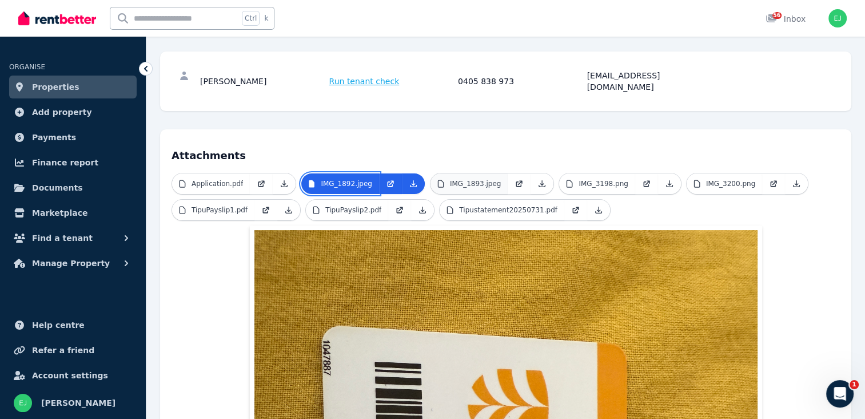
scroll to position [172, 0]
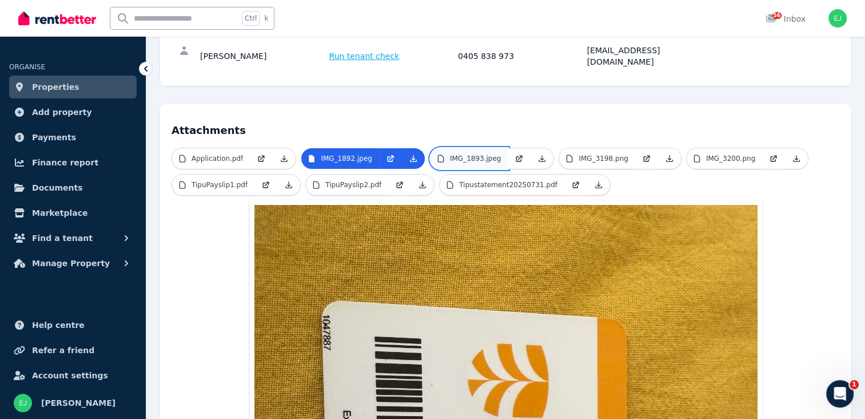
click at [464, 148] on link "IMG_1893.jpeg" at bounding box center [470, 158] width 78 height 21
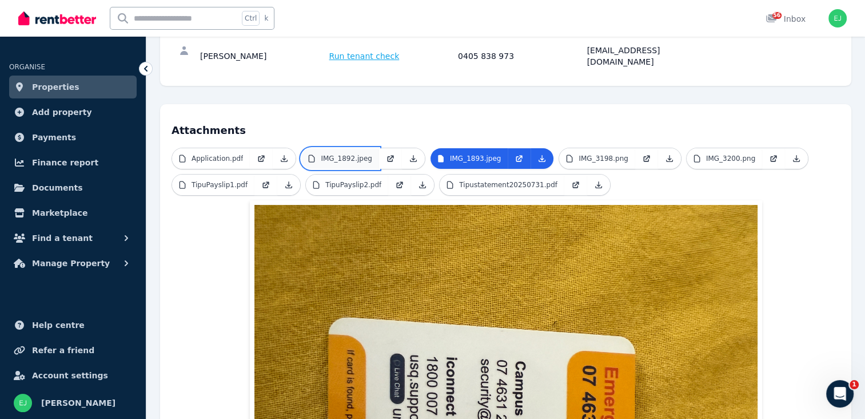
click at [349, 154] on p "IMG_1892.jpeg" at bounding box center [346, 158] width 51 height 9
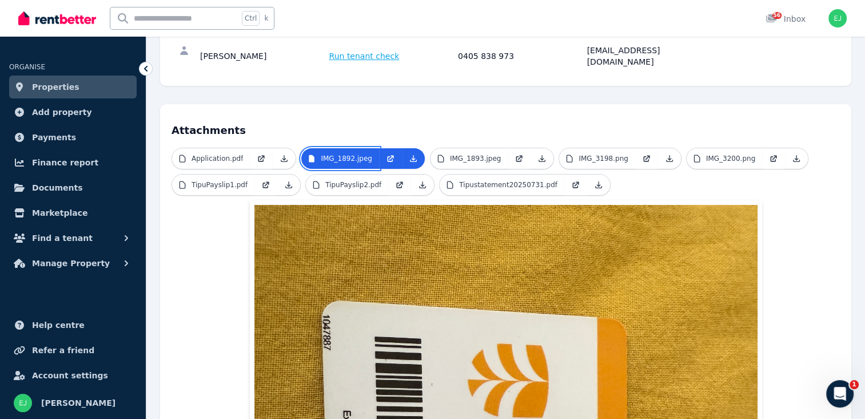
scroll to position [0, 0]
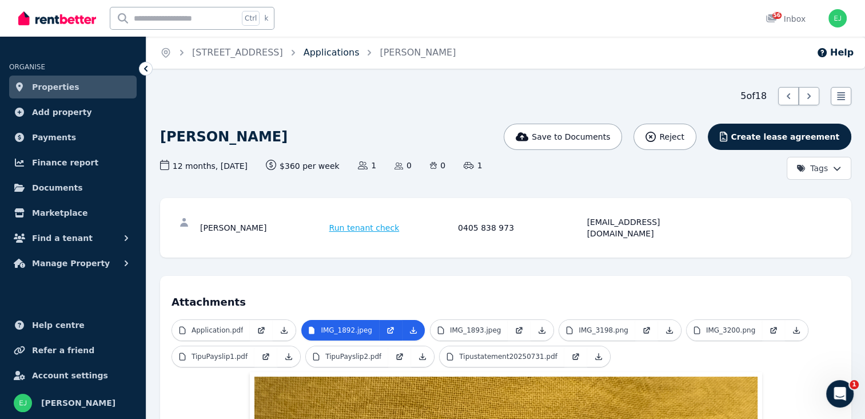
click at [360, 54] on link "Applications" at bounding box center [332, 52] width 56 height 11
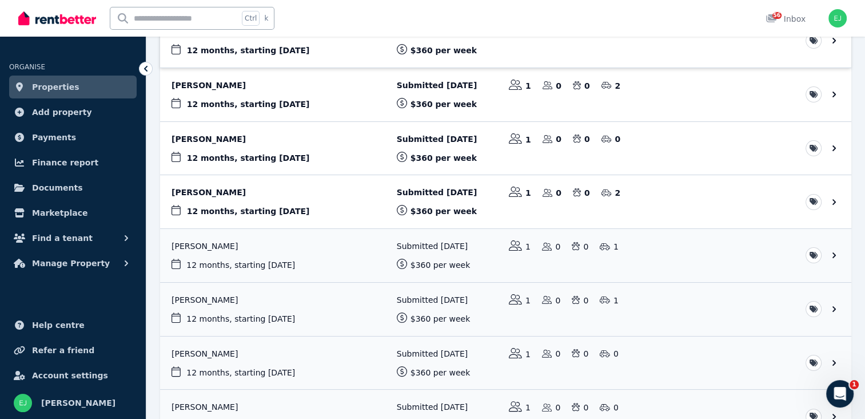
scroll to position [229, 0]
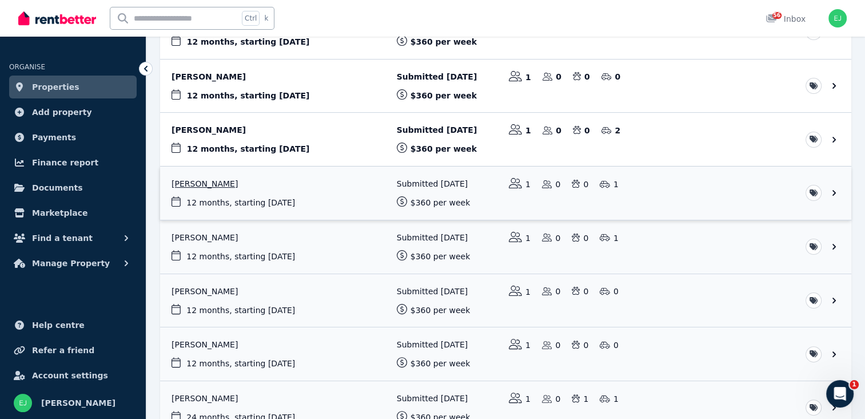
click at [440, 182] on link "View application: Tipu Sultan" at bounding box center [505, 192] width 691 height 53
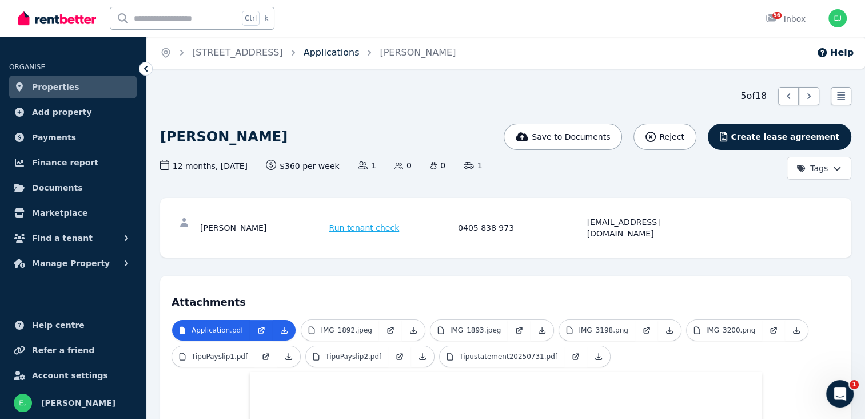
click at [355, 53] on link "Applications" at bounding box center [332, 52] width 56 height 11
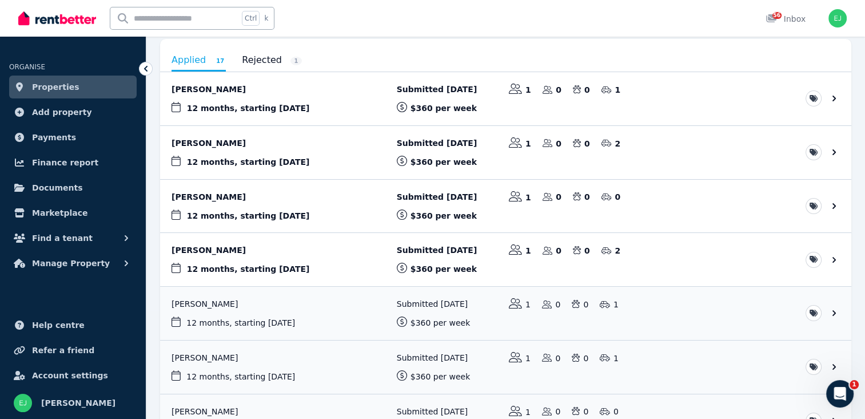
scroll to position [114, 0]
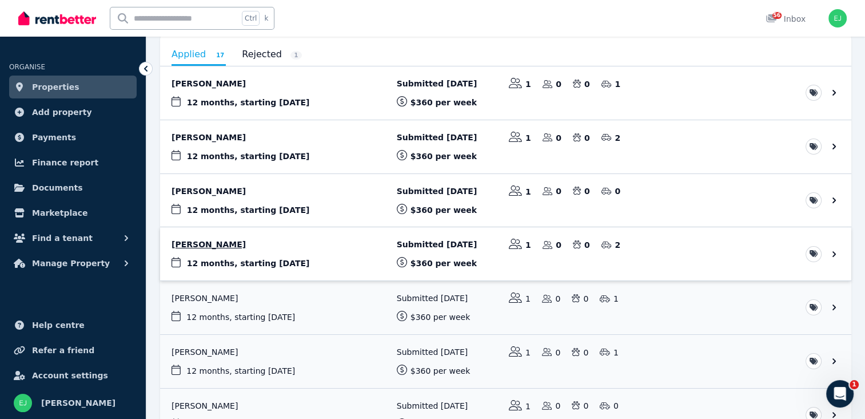
click at [426, 243] on link "View application: Elyse Pollock" at bounding box center [505, 253] width 691 height 53
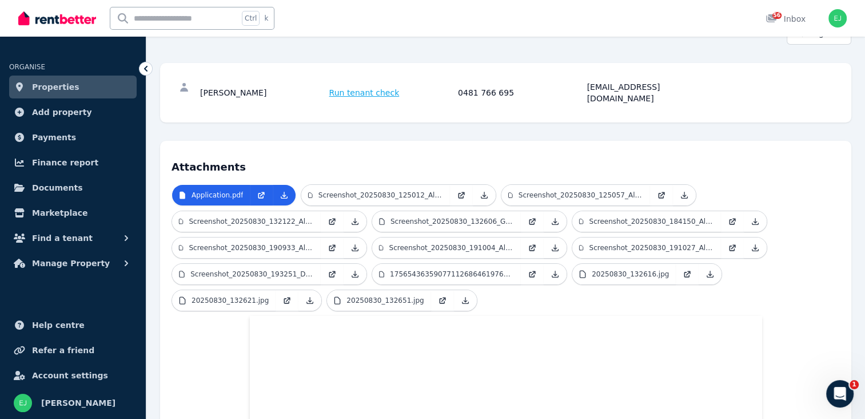
scroll to position [172, 0]
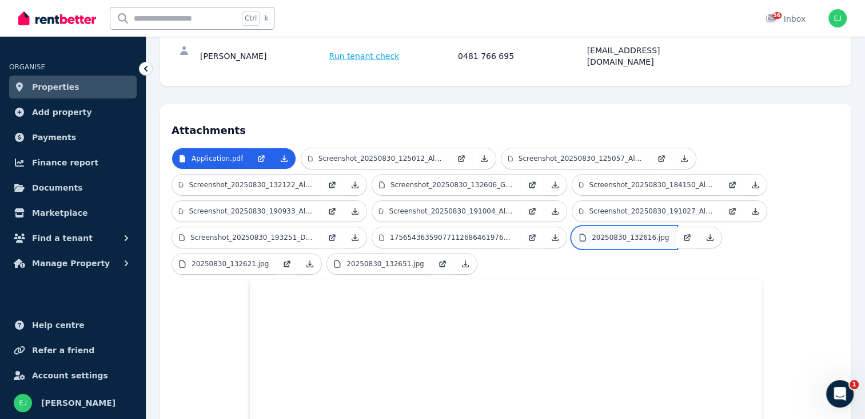
click at [631, 233] on p "20250830_132616.jpg" at bounding box center [630, 237] width 77 height 9
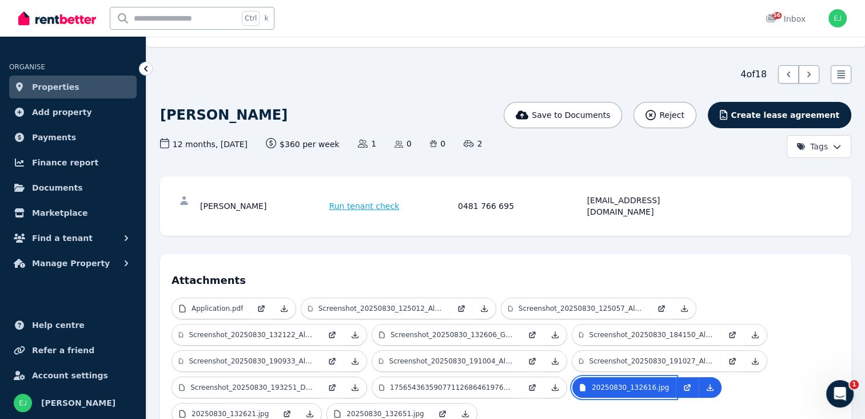
scroll to position [0, 0]
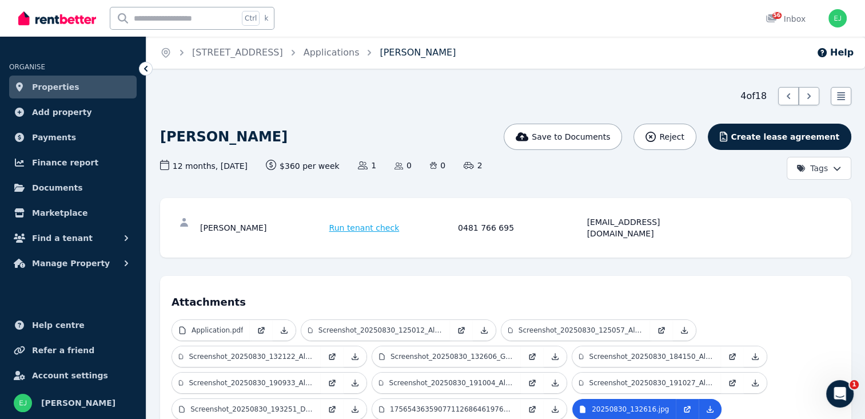
click at [416, 53] on link "[PERSON_NAME]" at bounding box center [418, 52] width 76 height 11
click at [238, 320] on link "Application.pdf" at bounding box center [211, 330] width 78 height 21
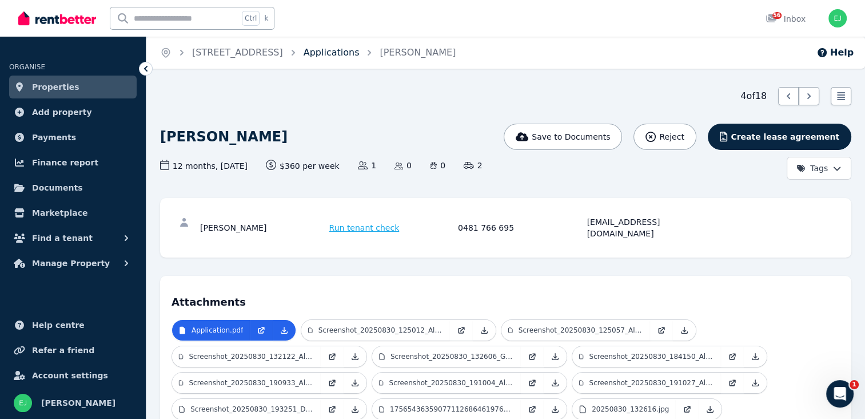
click at [360, 50] on link "Applications" at bounding box center [332, 52] width 56 height 11
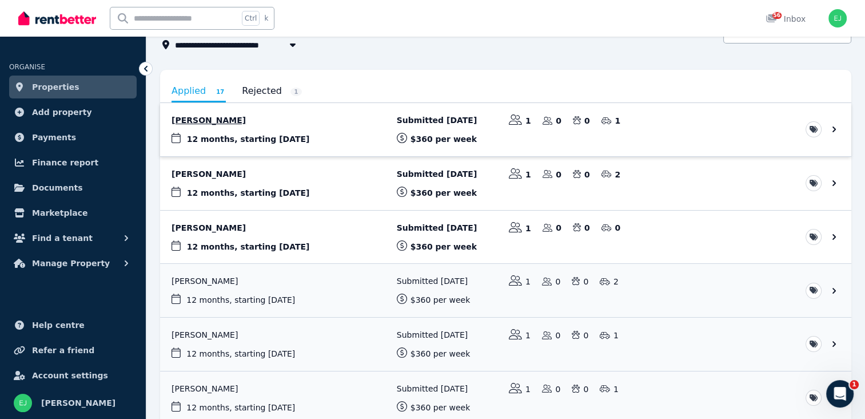
scroll to position [114, 0]
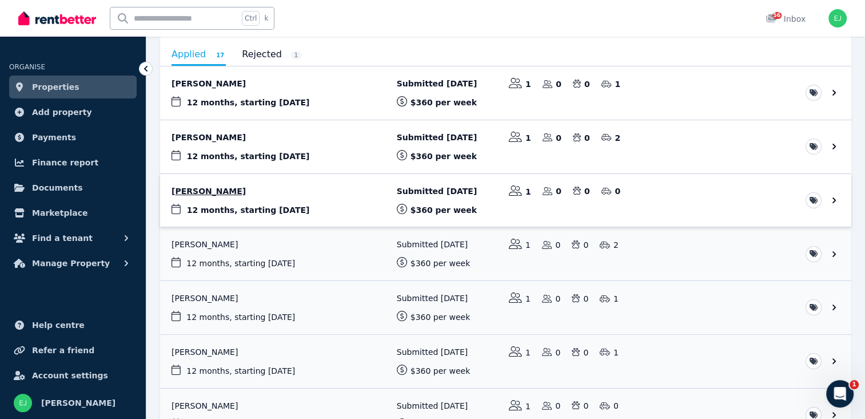
click at [195, 191] on link "View application: Kencho Zam" at bounding box center [505, 200] width 691 height 53
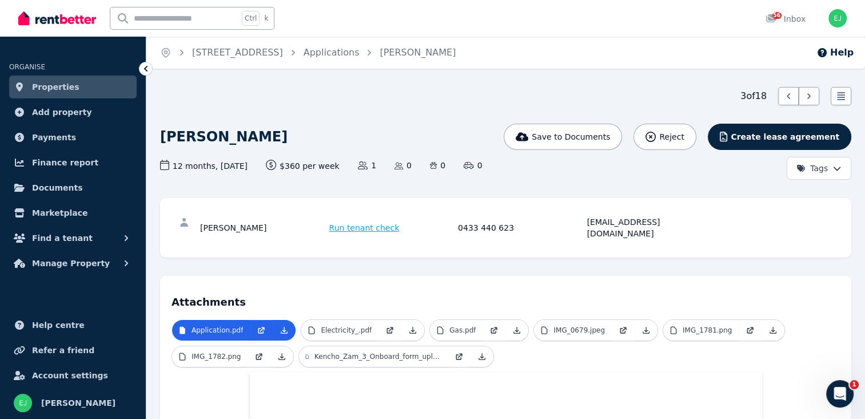
scroll to position [114, 0]
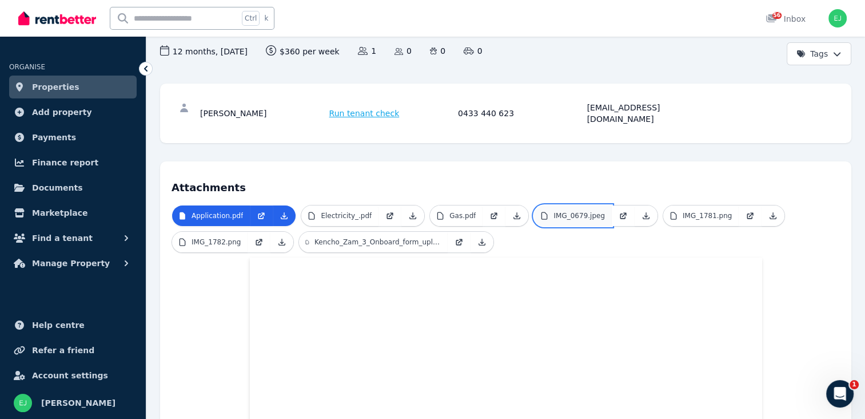
click at [572, 211] on p "IMG_0679.jpeg" at bounding box center [579, 215] width 51 height 9
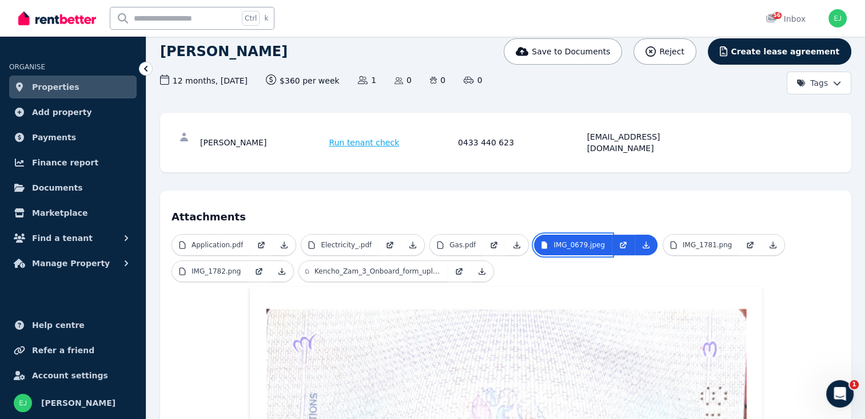
scroll to position [0, 0]
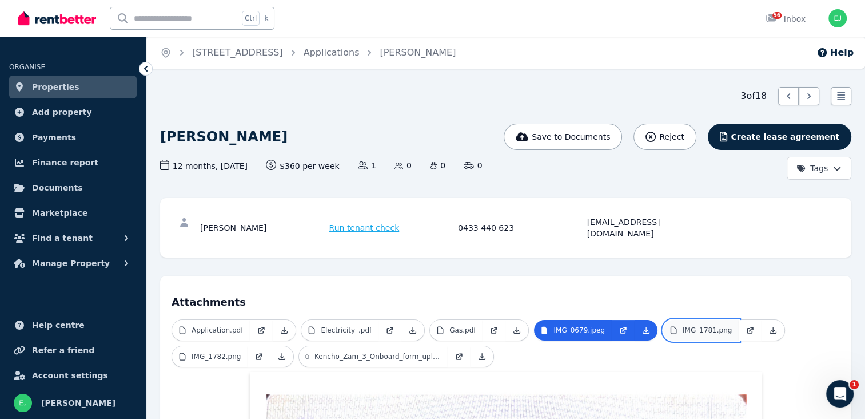
click at [702, 325] on p "IMG_1781.png" at bounding box center [707, 329] width 49 height 9
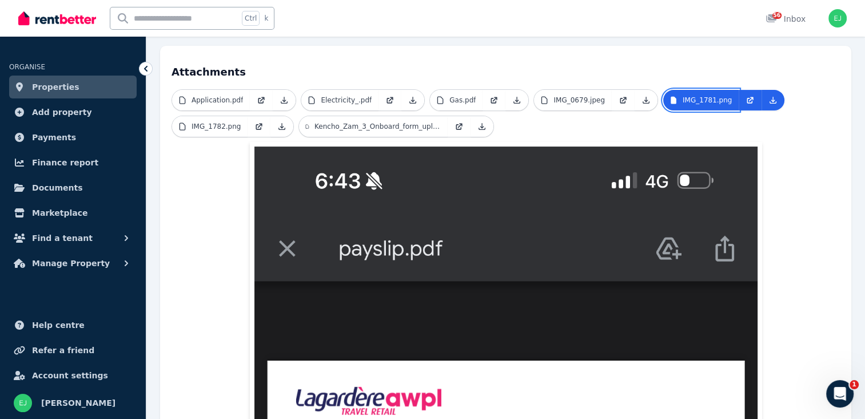
scroll to position [229, 0]
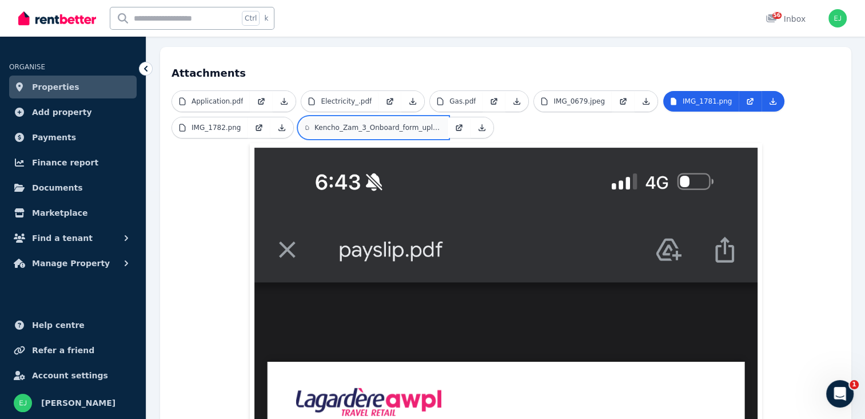
click at [410, 123] on p "Kencho_Zam_3_Onboard_form_upload2_Pleaseuploadaphot_Visa.pdf" at bounding box center [378, 127] width 126 height 9
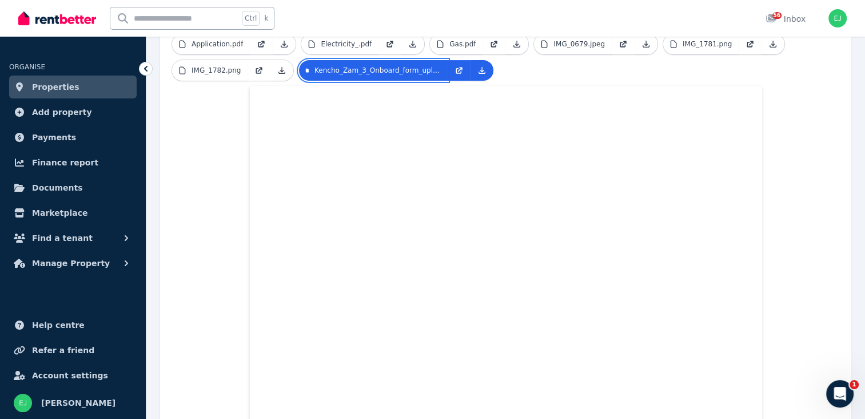
scroll to position [0, 0]
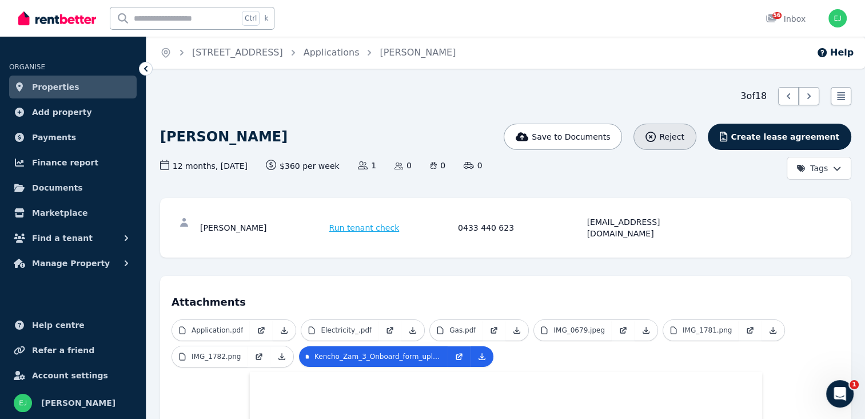
click at [684, 133] on span "Reject" at bounding box center [671, 136] width 25 height 11
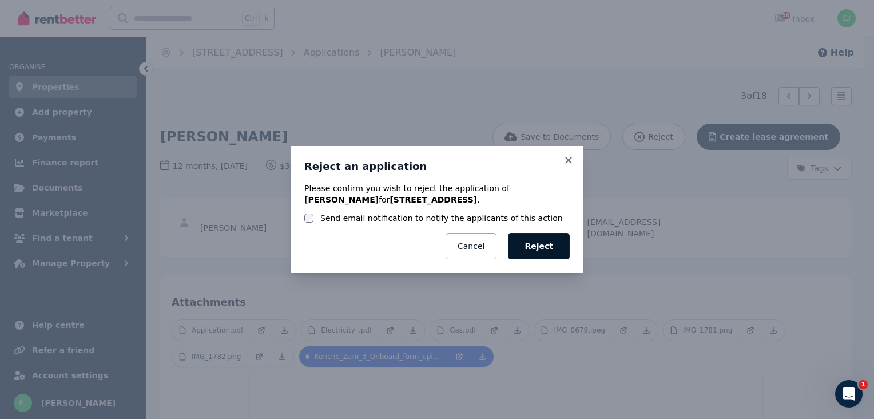
click at [538, 242] on button "Reject" at bounding box center [539, 246] width 62 height 26
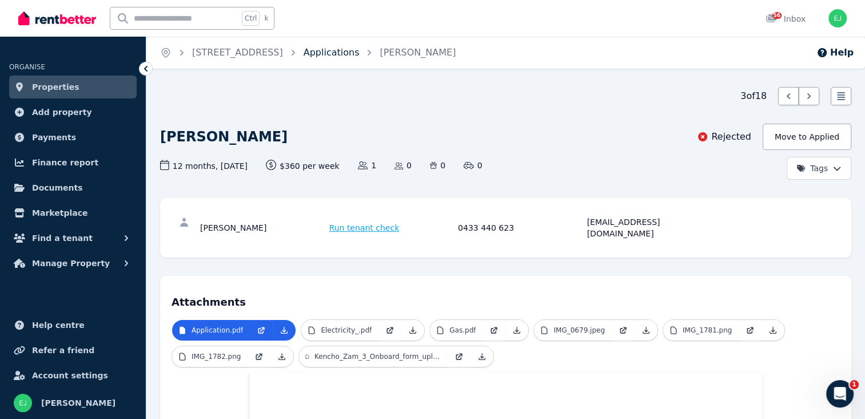
click at [360, 54] on link "Applications" at bounding box center [332, 52] width 56 height 11
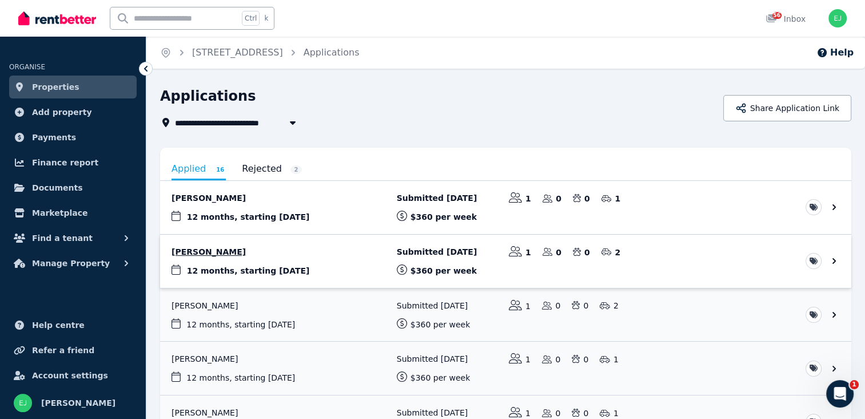
click at [253, 256] on link "View application: Elyse Pollock" at bounding box center [505, 260] width 691 height 53
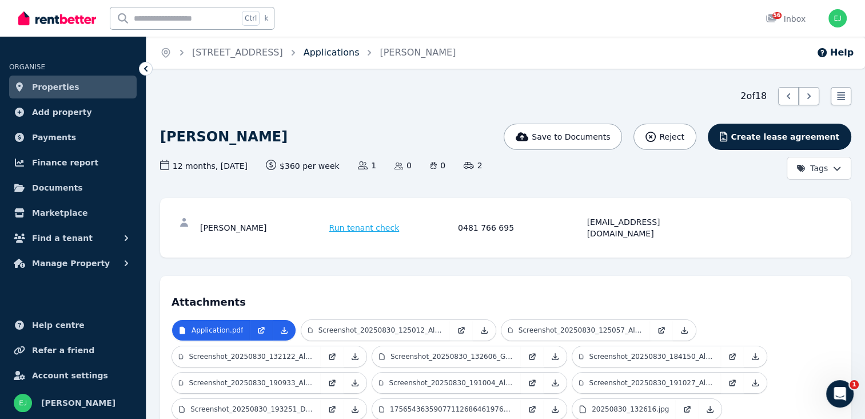
click at [360, 51] on link "Applications" at bounding box center [332, 52] width 56 height 11
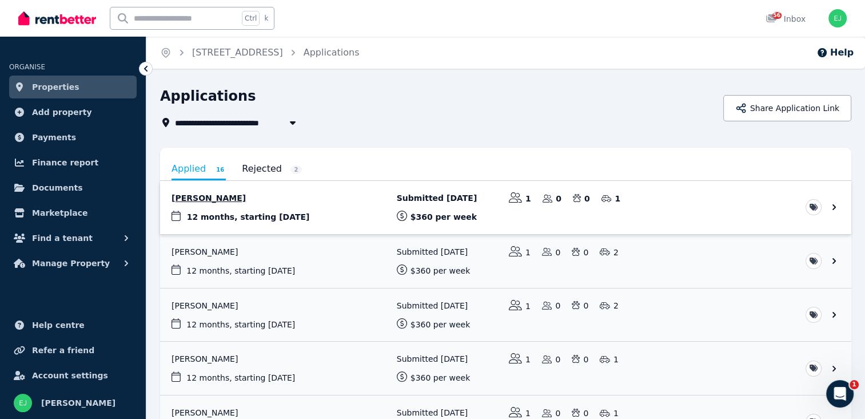
click at [198, 193] on link "View application: Anna Redshaw" at bounding box center [505, 207] width 691 height 53
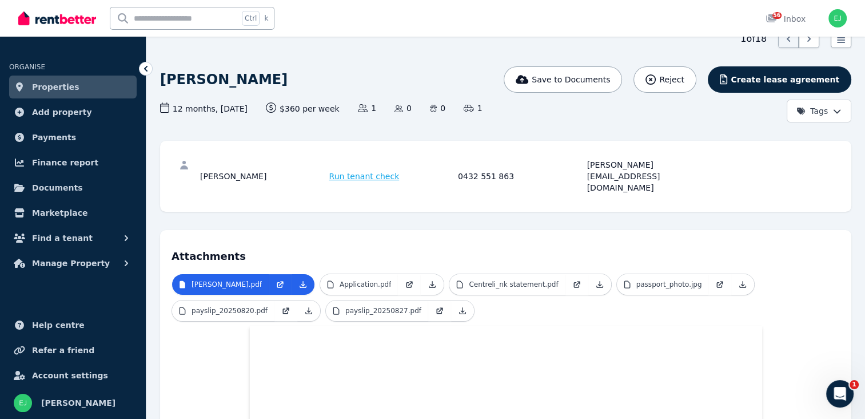
scroll to position [114, 0]
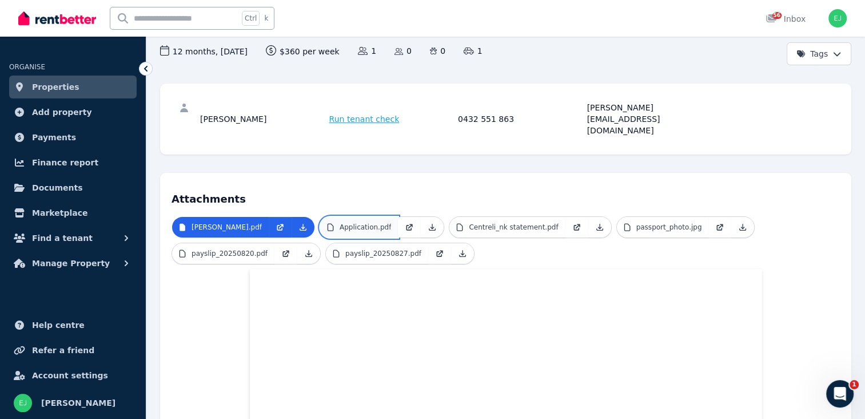
click at [391, 222] on p "Application.pdf" at bounding box center [365, 226] width 51 height 9
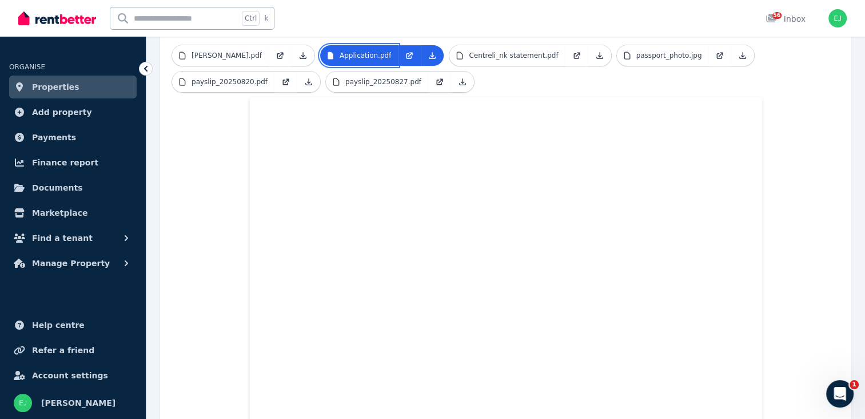
scroll to position [0, 0]
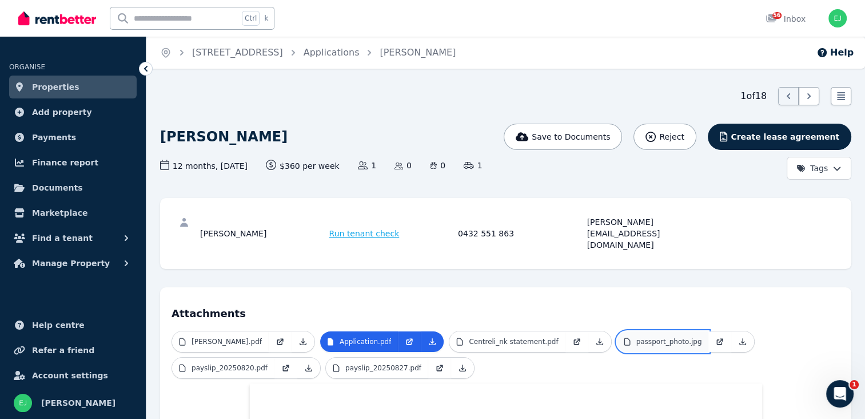
click at [654, 337] on p "passport_photo.jpg" at bounding box center [670, 341] width 66 height 9
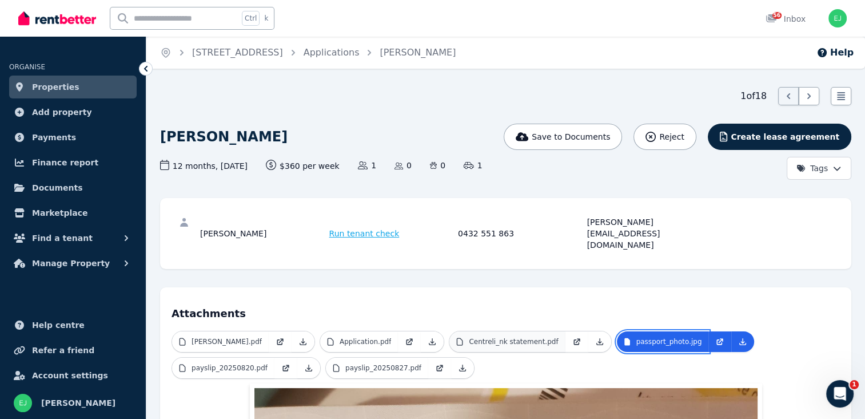
scroll to position [172, 0]
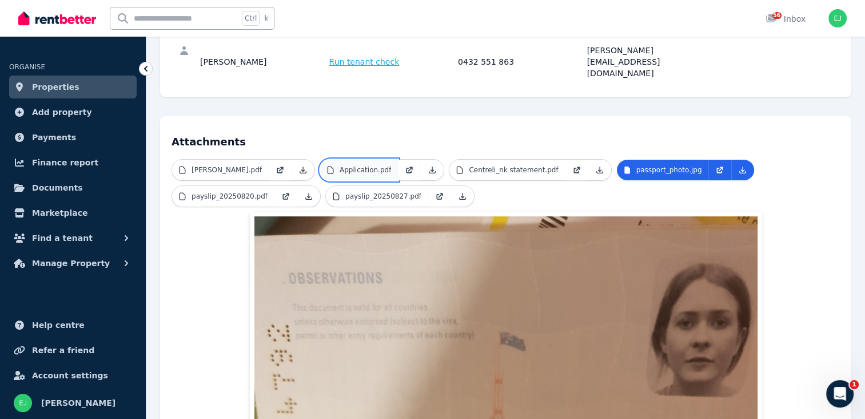
click at [385, 165] on p "Application.pdf" at bounding box center [365, 169] width 51 height 9
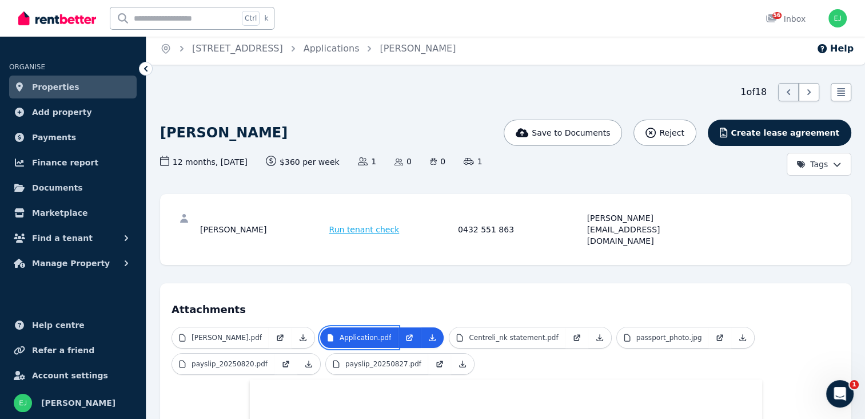
scroll to position [0, 0]
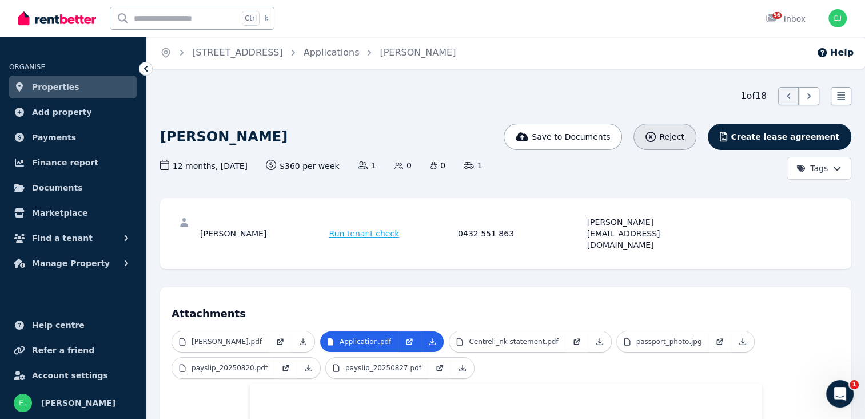
click at [656, 141] on icon "button" at bounding box center [651, 137] width 10 height 10
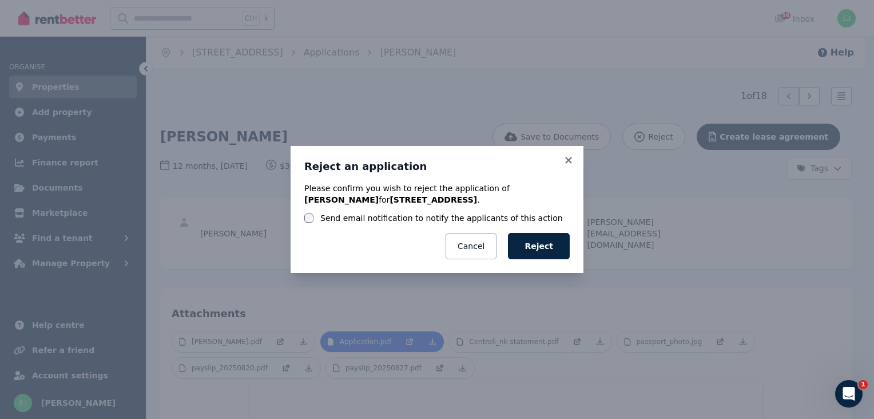
click at [313, 215] on div "Send email notification to notify the applicants of this action" at bounding box center [436, 217] width 265 height 11
click at [546, 247] on button "Reject" at bounding box center [539, 246] width 62 height 26
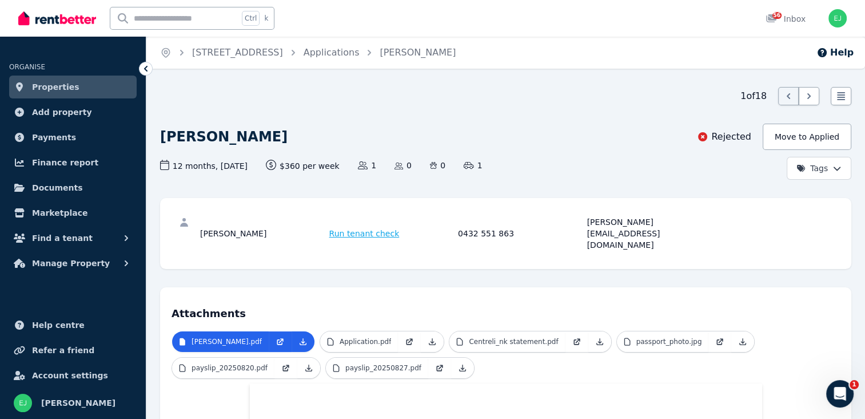
click at [67, 86] on span "Properties" at bounding box center [55, 87] width 47 height 14
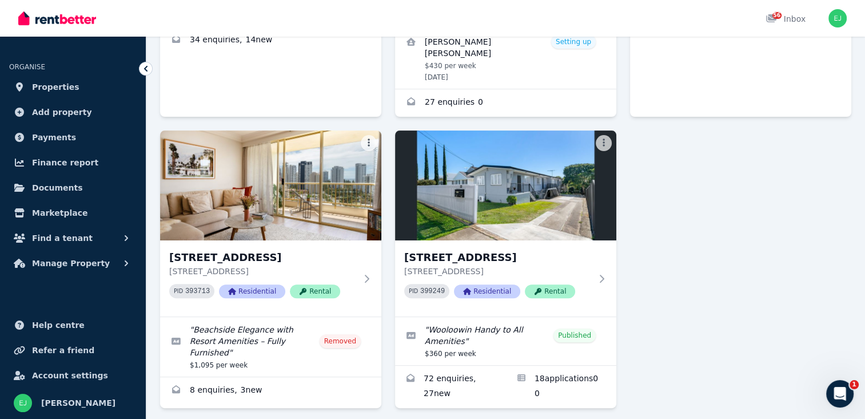
scroll to position [361, 0]
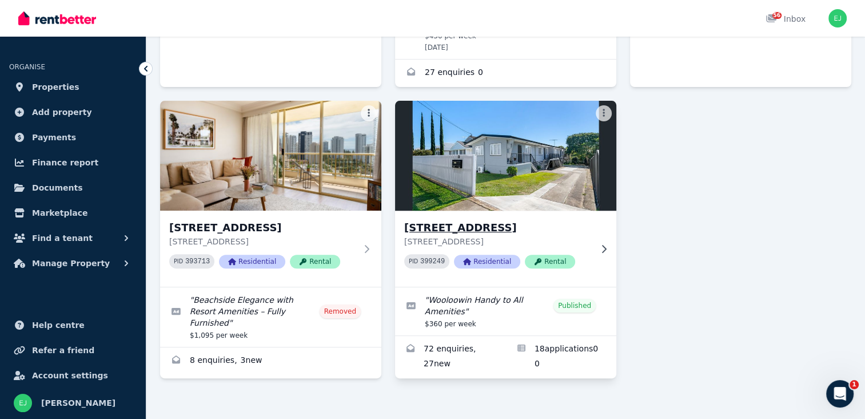
click at [582, 236] on p "[STREET_ADDRESS]" at bounding box center [497, 241] width 187 height 11
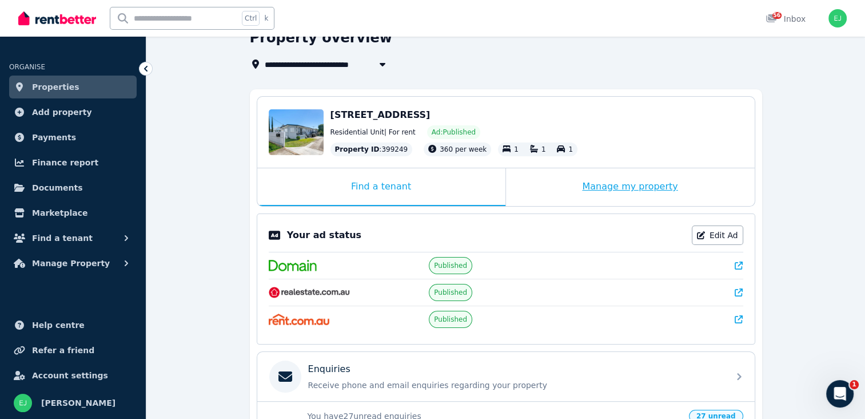
scroll to position [174, 0]
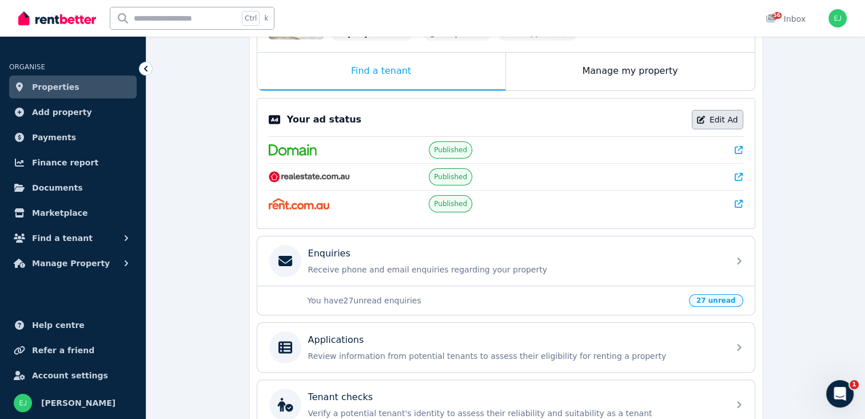
click at [713, 118] on link "Edit Ad" at bounding box center [717, 119] width 51 height 19
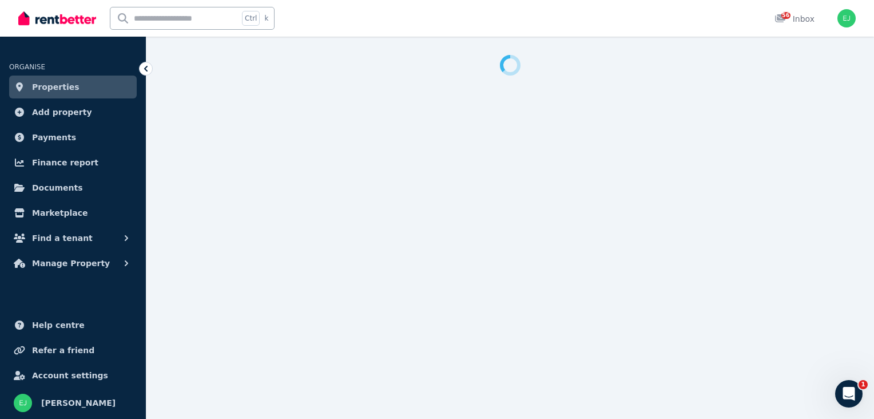
select select "***"
select select "**********"
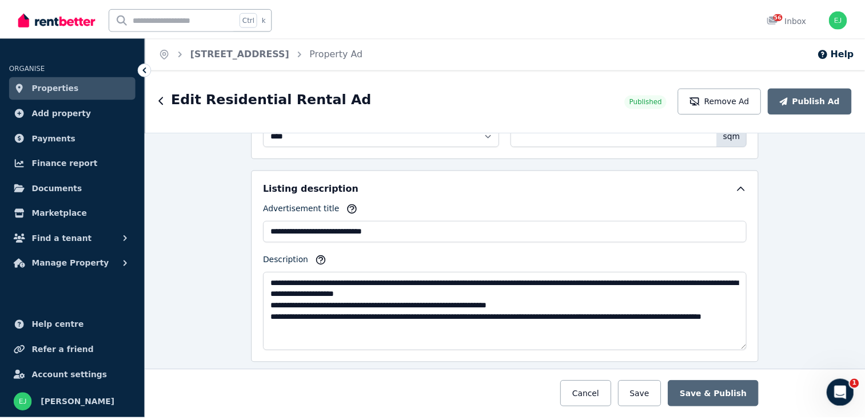
scroll to position [744, 0]
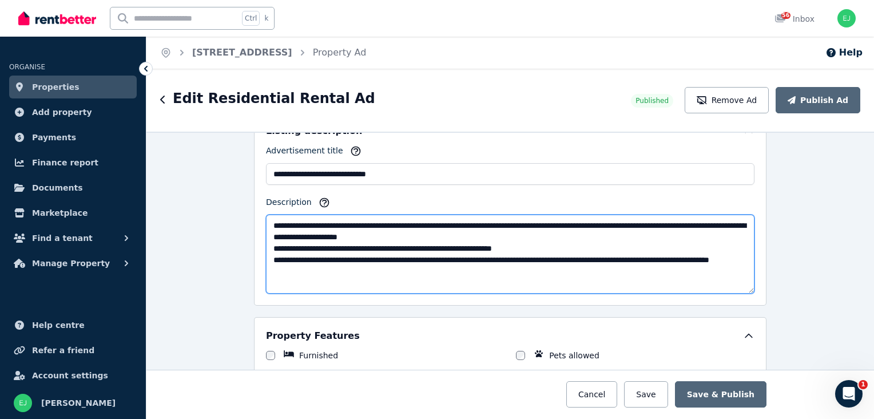
click at [266, 220] on textarea "**********" at bounding box center [510, 253] width 488 height 79
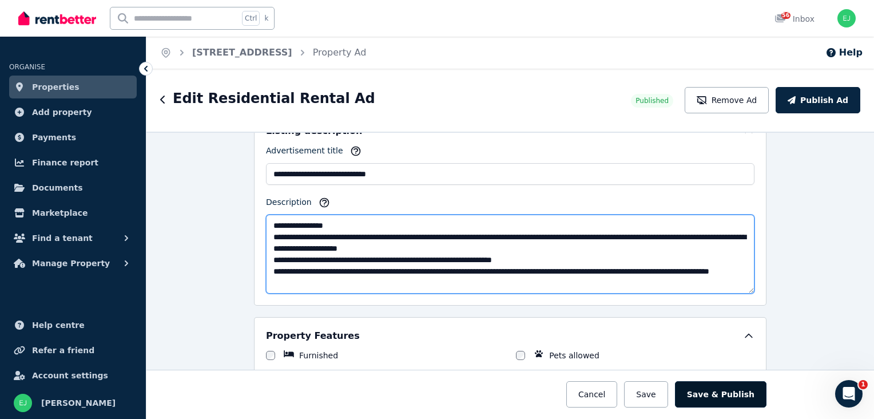
type textarea "**********"
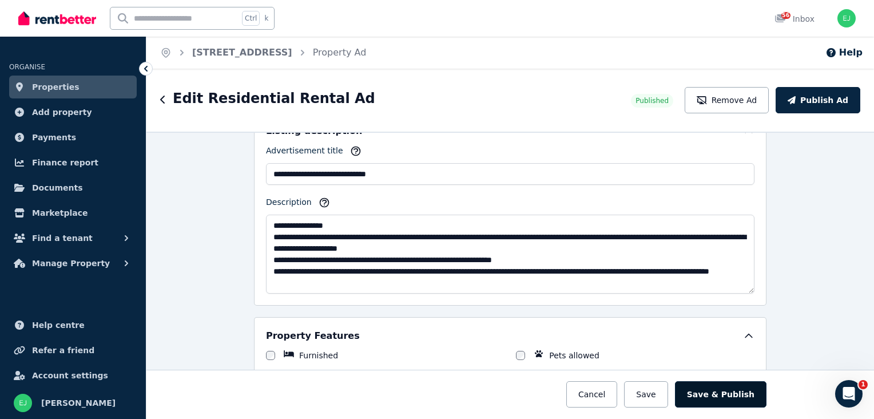
click at [733, 393] on button "Save & Publish" at bounding box center [721, 394] width 92 height 26
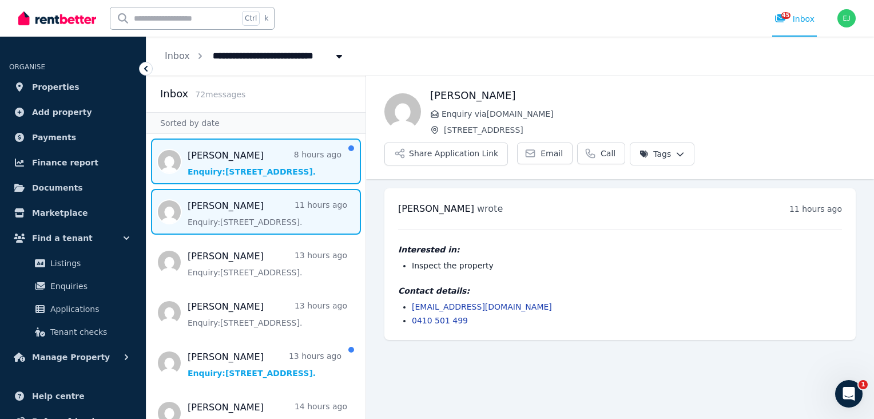
click at [280, 166] on span "Message list" at bounding box center [255, 161] width 219 height 46
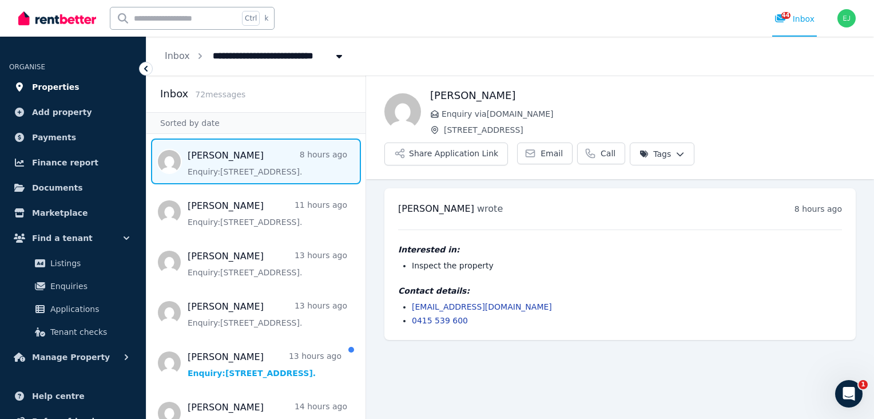
click at [66, 86] on span "Properties" at bounding box center [55, 87] width 47 height 14
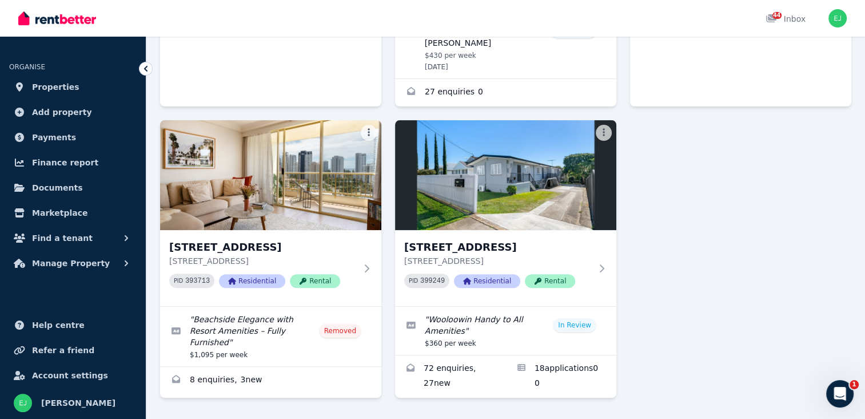
scroll to position [343, 0]
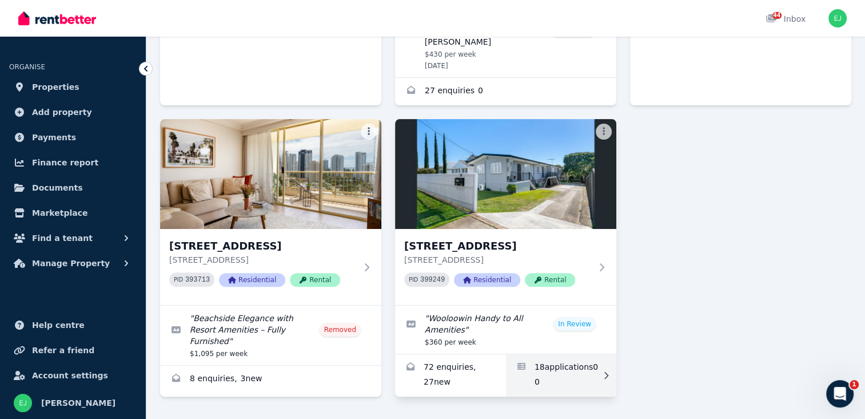
click at [566, 355] on link "Applications for Unit 1/33 Chalk St, Wooloowin" at bounding box center [561, 375] width 111 height 42
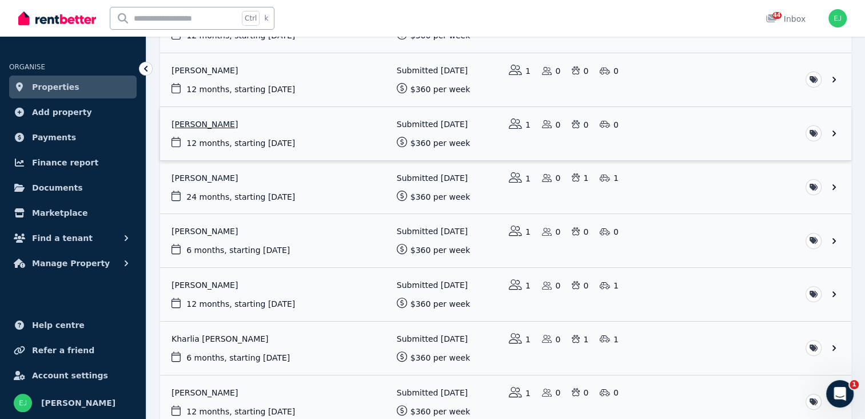
scroll to position [343, 0]
click at [222, 125] on link "View application: Jamie Kostic" at bounding box center [505, 132] width 691 height 53
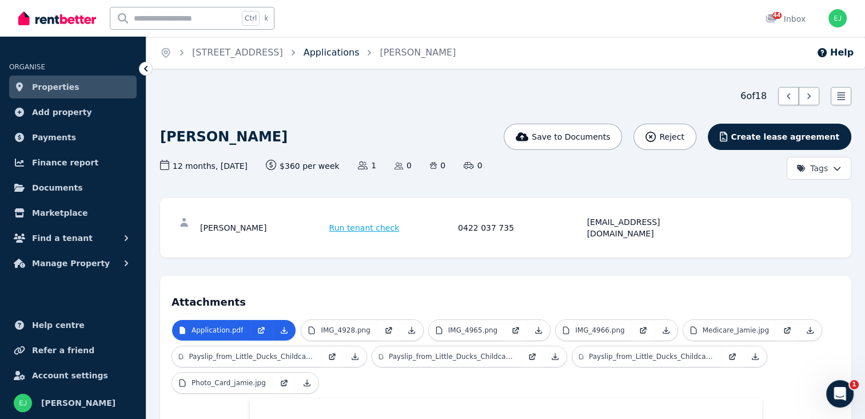
click at [356, 53] on link "Applications" at bounding box center [332, 52] width 56 height 11
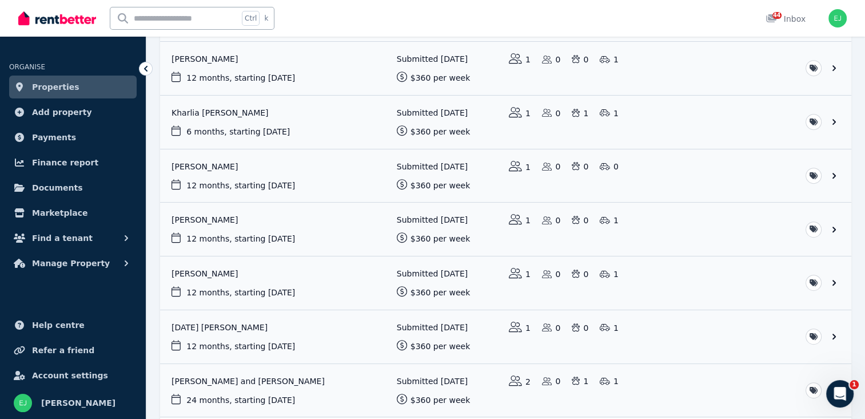
scroll to position [572, 0]
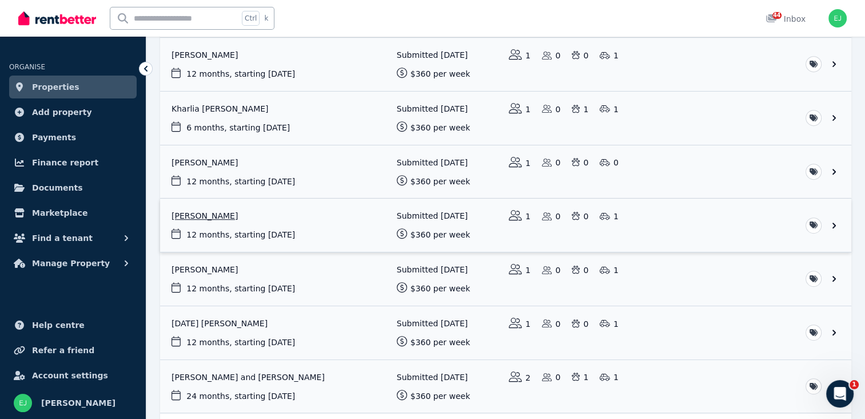
click at [222, 211] on link "View application: Vanessa McDonald" at bounding box center [505, 224] width 691 height 53
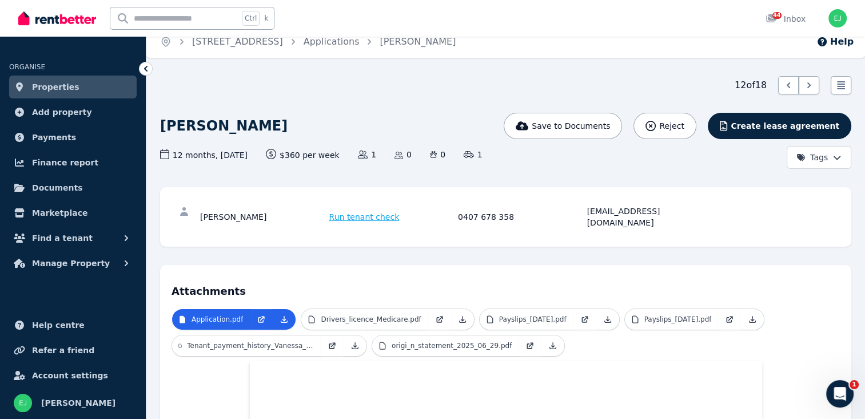
scroll to position [18, 0]
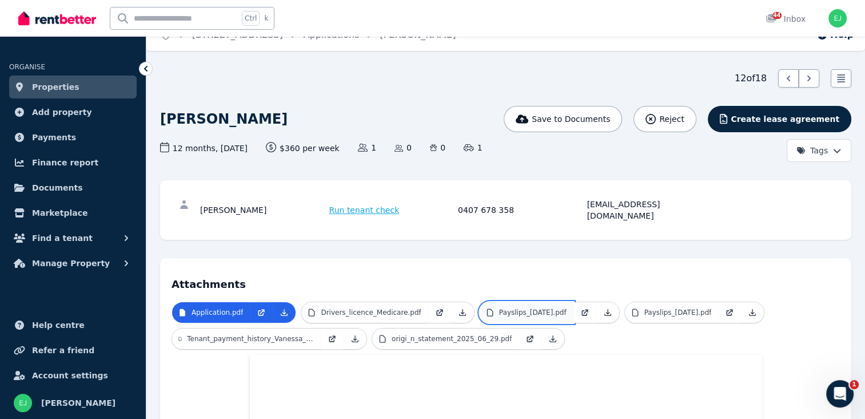
click at [515, 308] on p "Payslips_[DATE].pdf" at bounding box center [532, 312] width 67 height 9
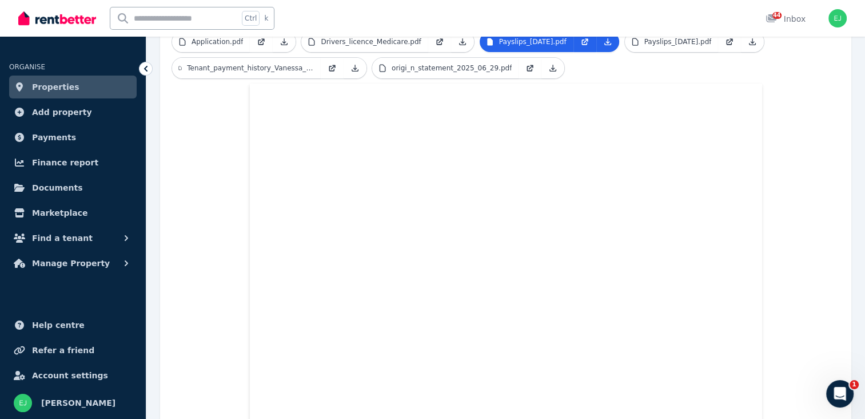
scroll to position [128, 0]
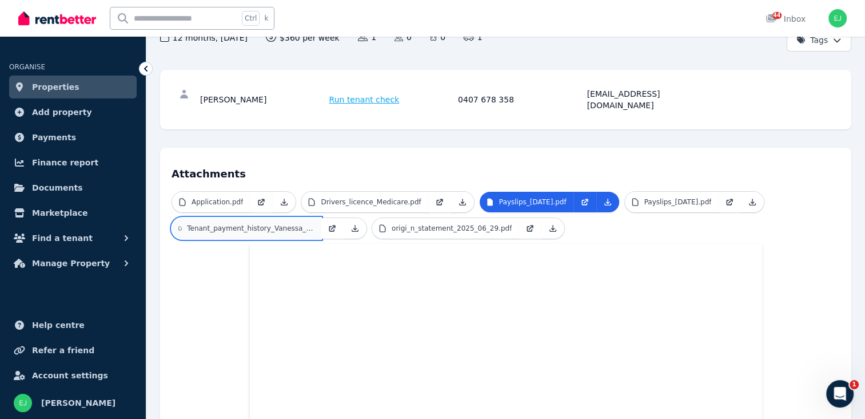
click at [274, 224] on p "Tenant_payment_history_Vanessa_McDonald_MCDOV_2025_08_04_0.pdf" at bounding box center [250, 228] width 127 height 9
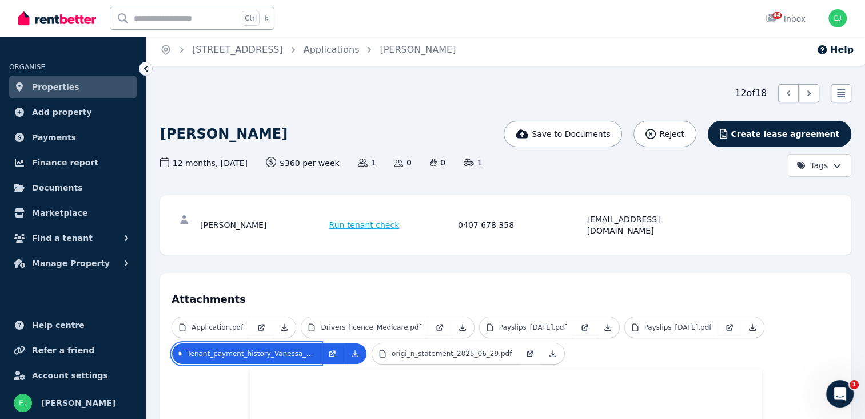
scroll to position [0, 0]
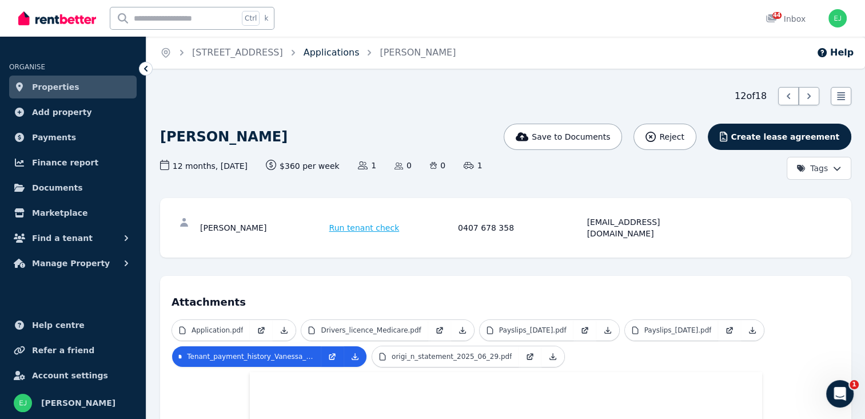
click at [352, 55] on link "Applications" at bounding box center [332, 52] width 56 height 11
